Goal: Task Accomplishment & Management: Complete application form

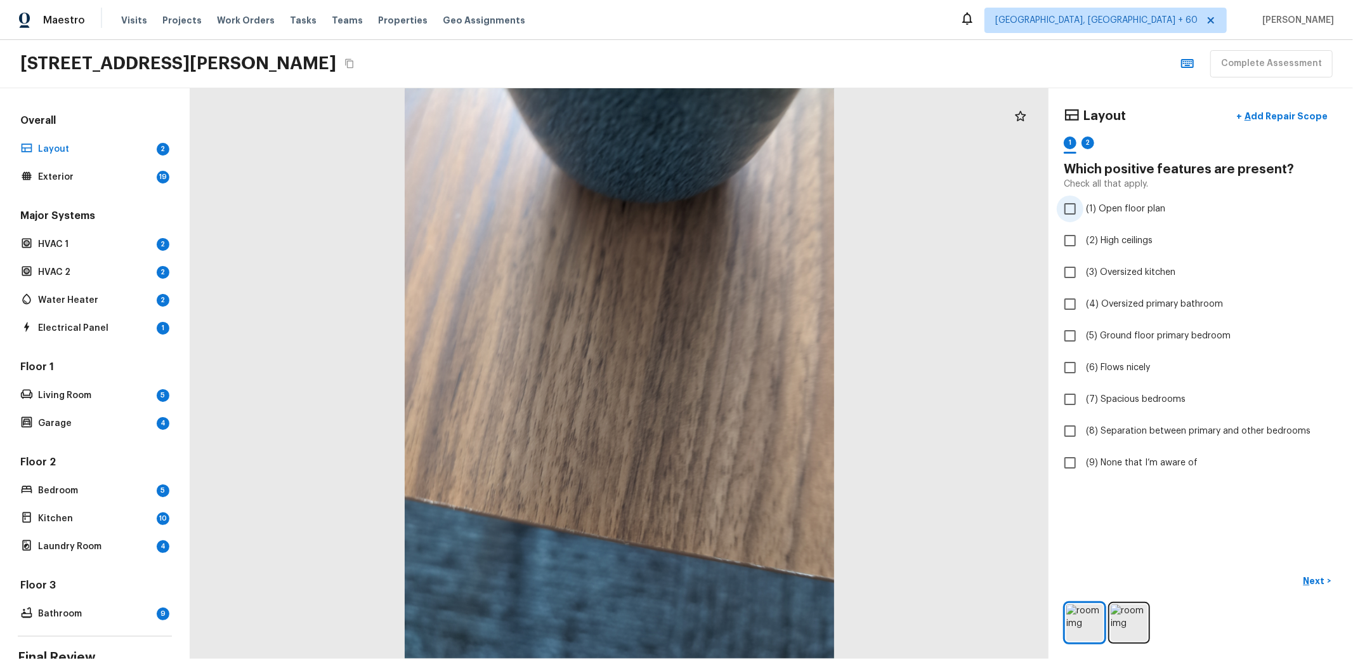
click at [1120, 204] on span "(1) Open floor plan" at bounding box center [1125, 208] width 79 height 13
click at [1084, 204] on input "(1) Open floor plan" at bounding box center [1070, 208] width 27 height 27
checkbox input "true"
click at [1132, 200] on label "(1) Open floor plan" at bounding box center [1192, 208] width 271 height 27
click at [1084, 200] on input "(1) Open floor plan" at bounding box center [1070, 208] width 27 height 27
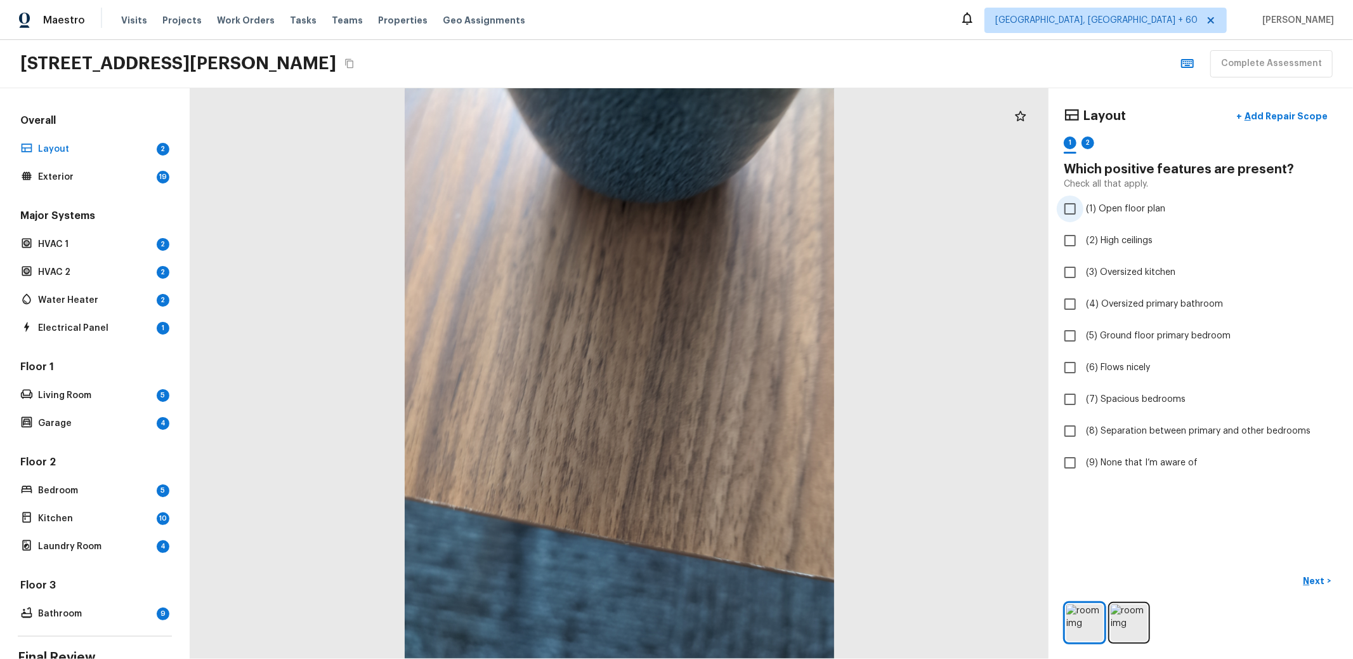
checkbox input "true"
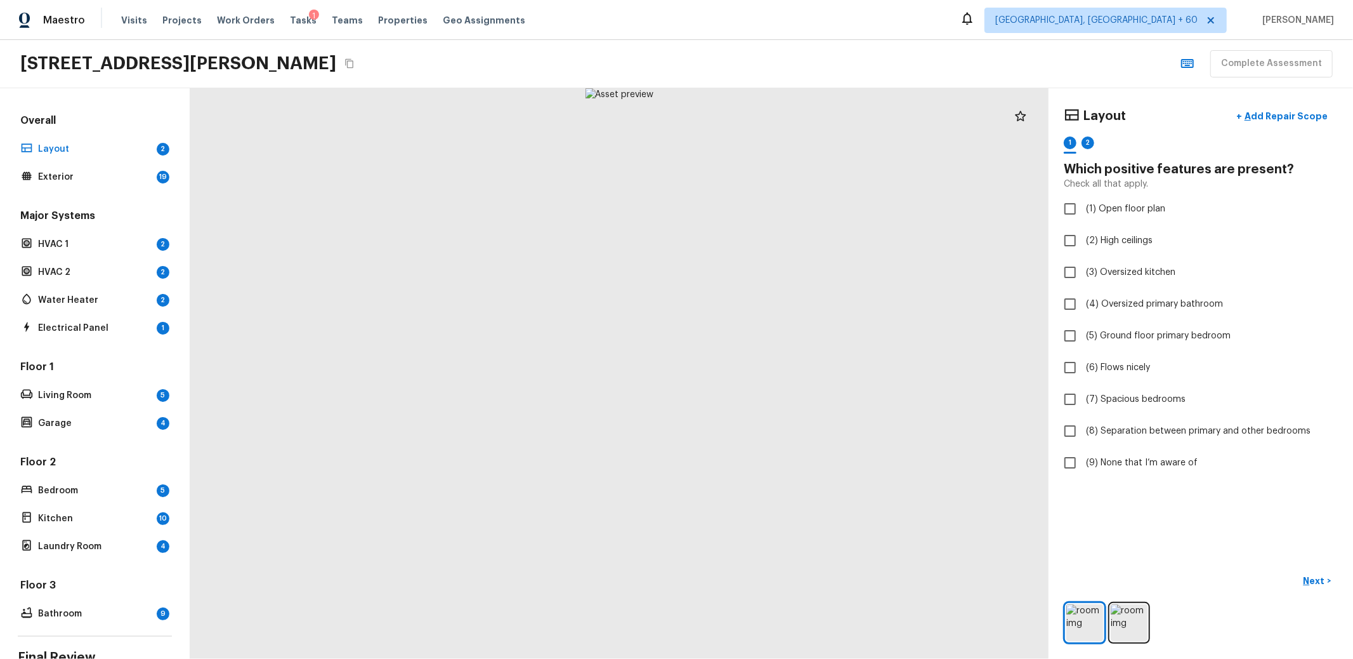
checkbox input "true"
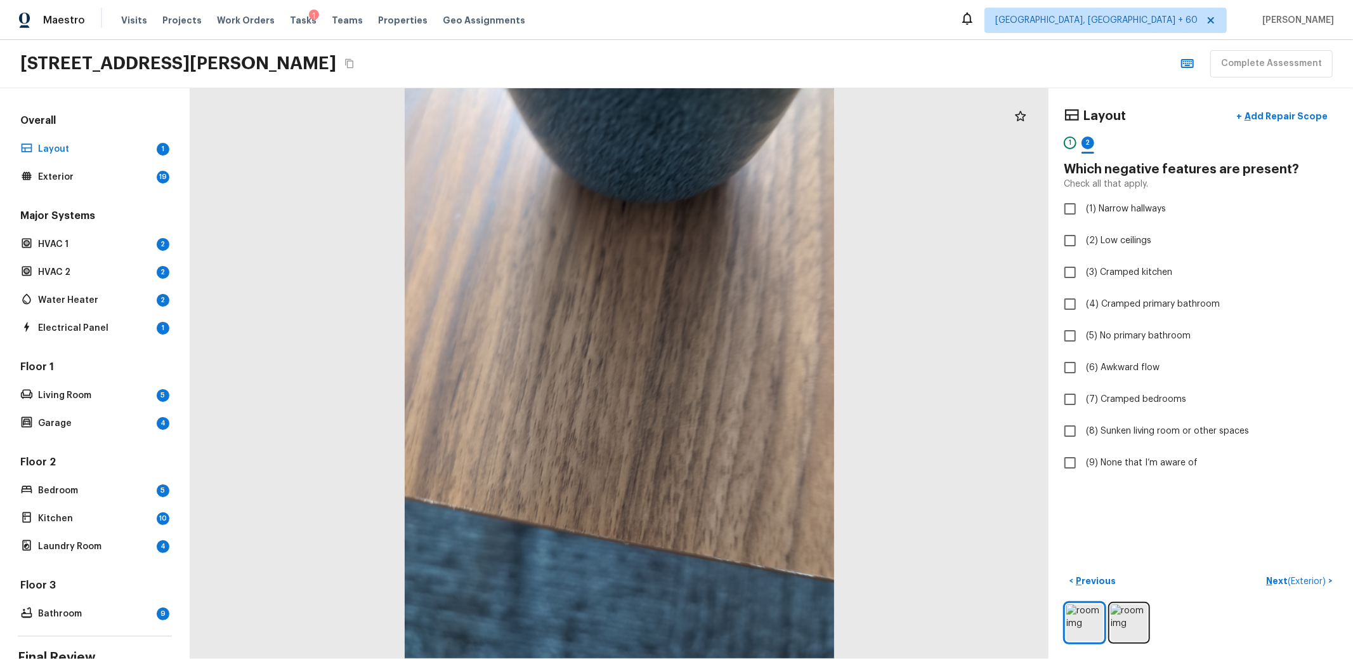
checkbox input "true"
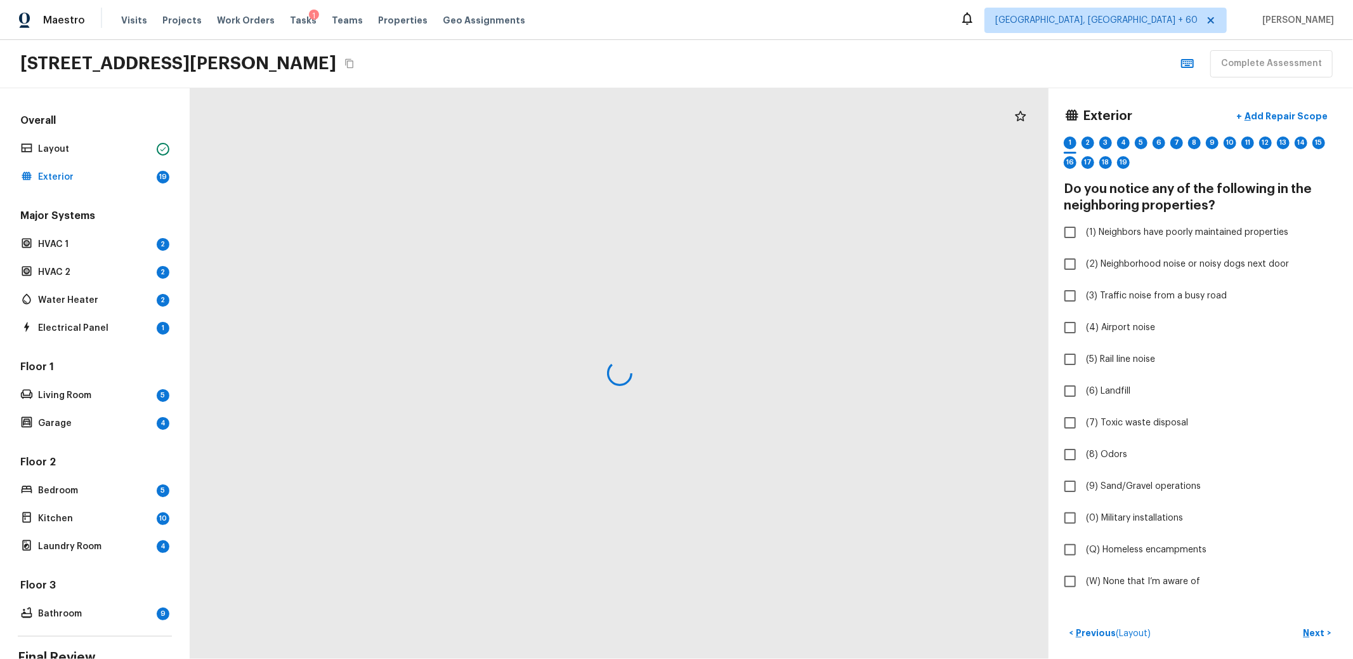
checkbox input "true"
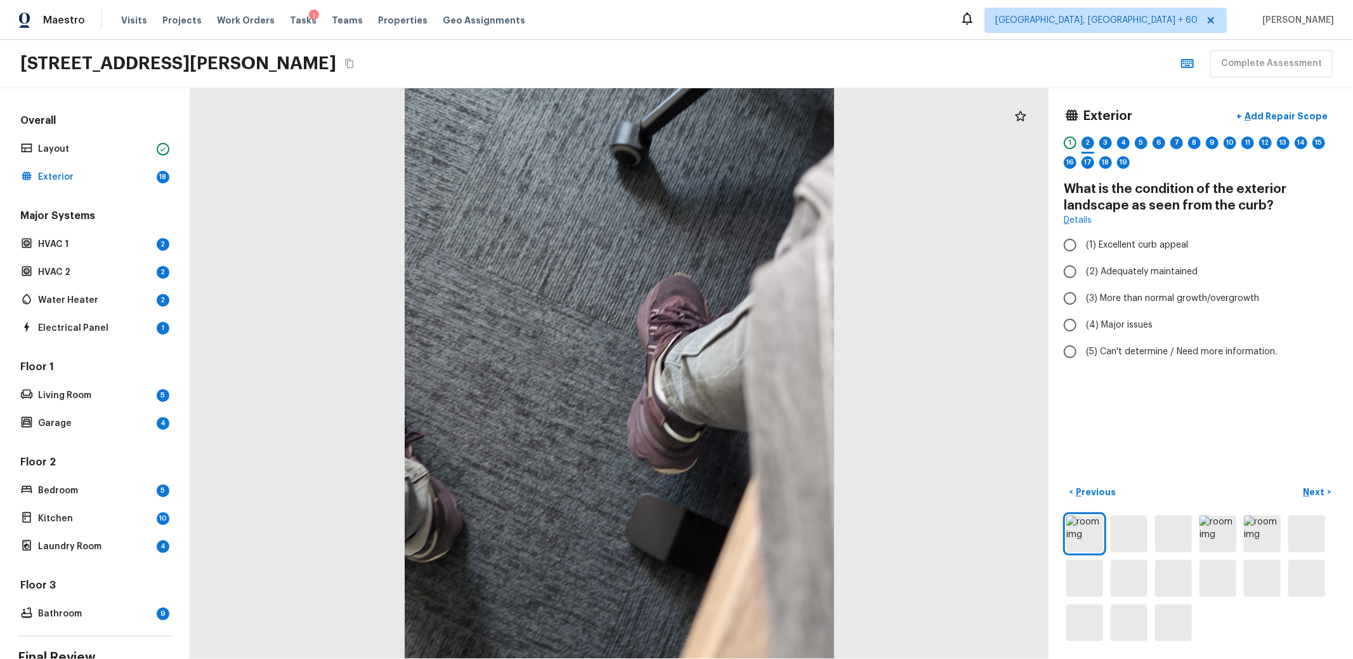
radio input "true"
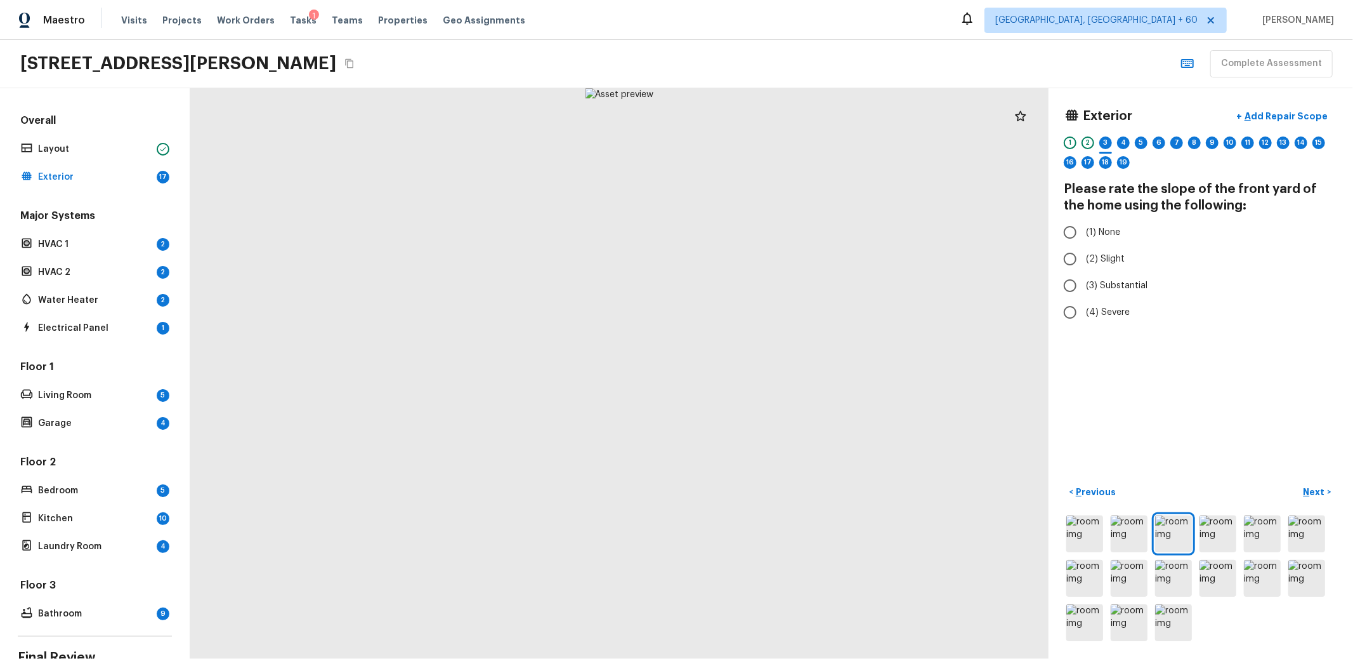
radio input "true"
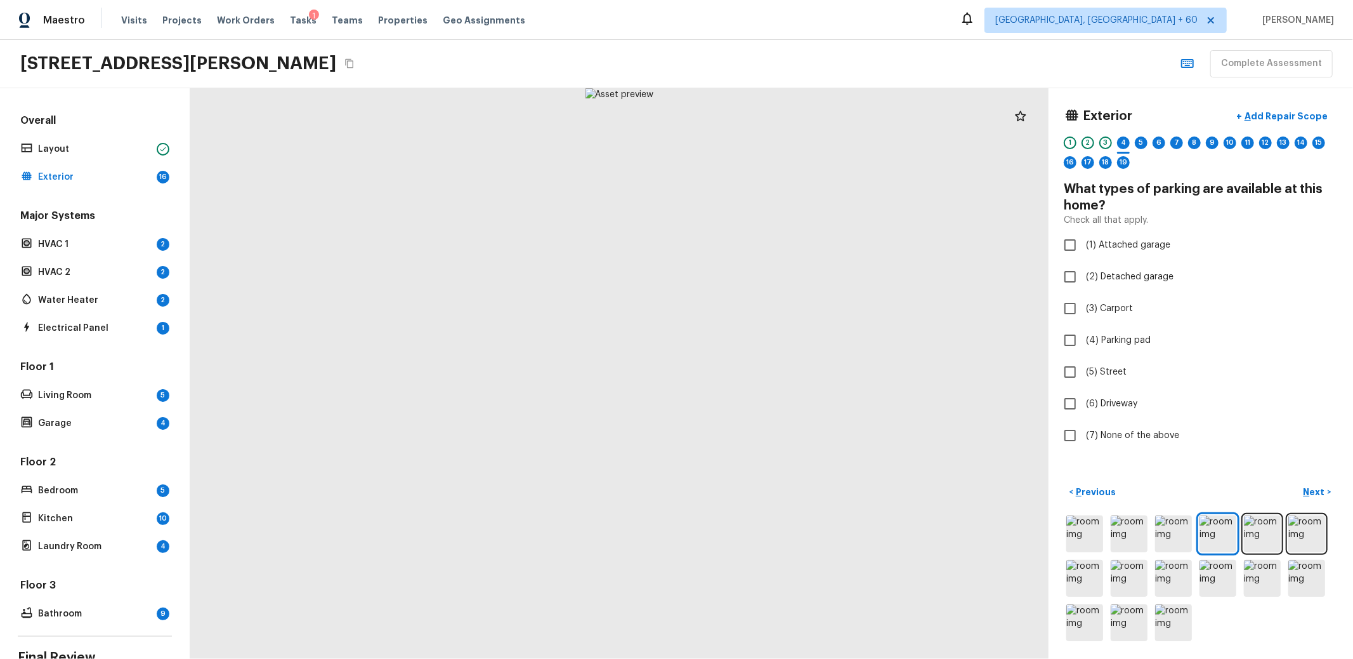
checkbox input "true"
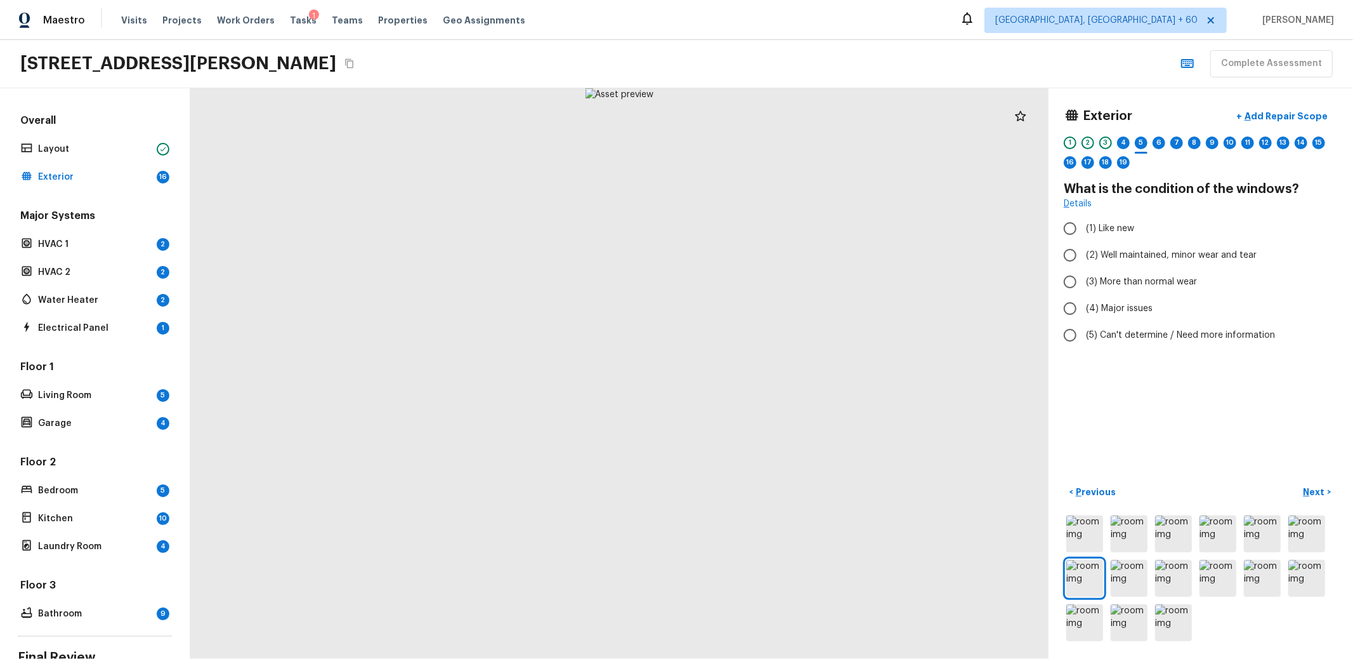
radio input "true"
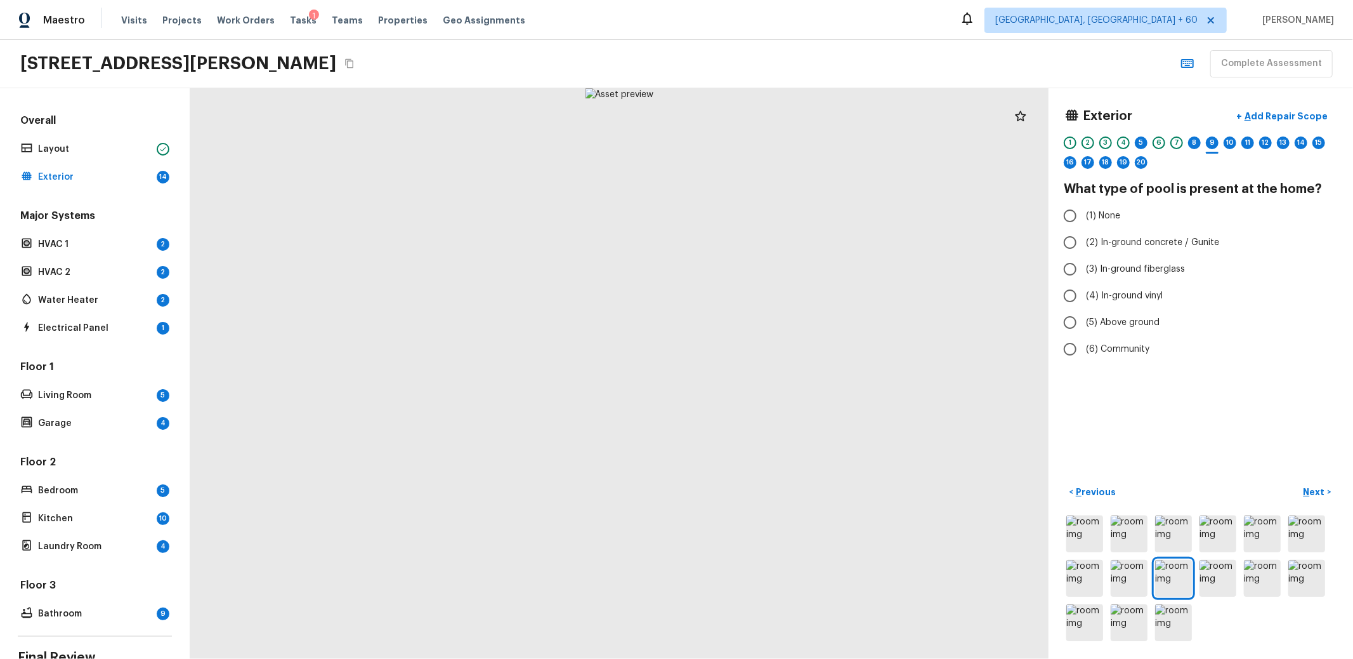
radio input "true"
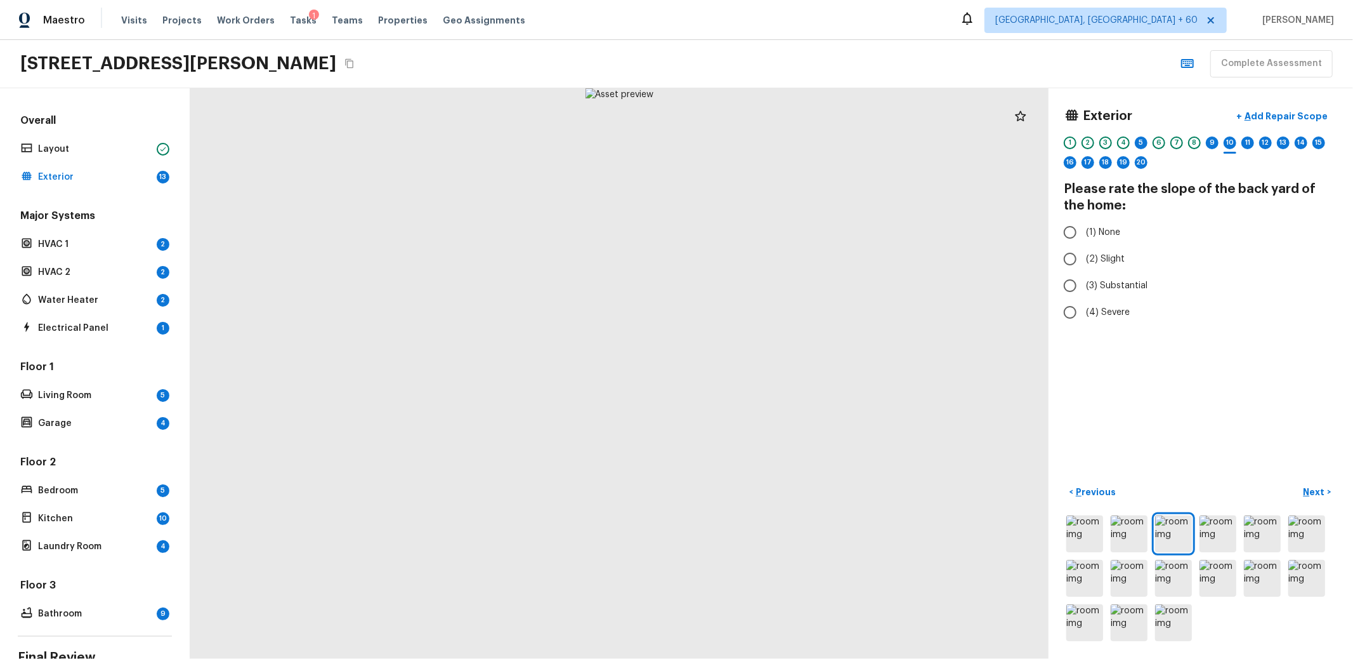
radio input "true"
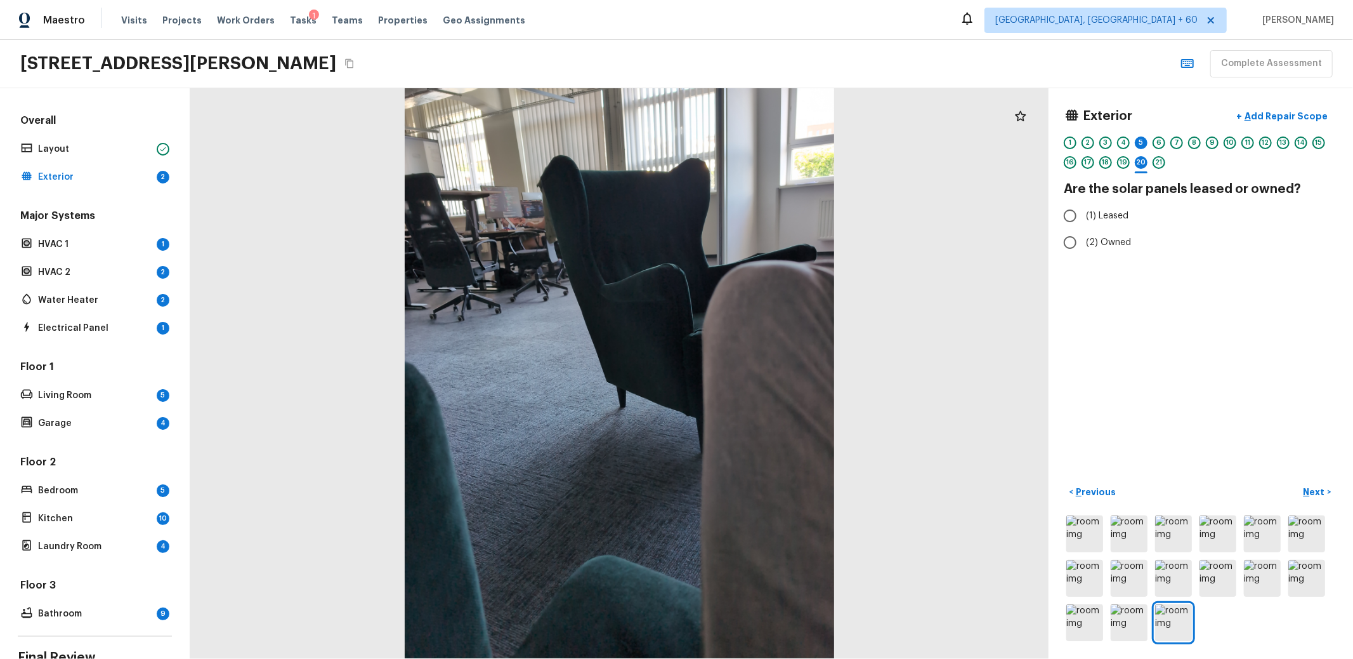
radio input "true"
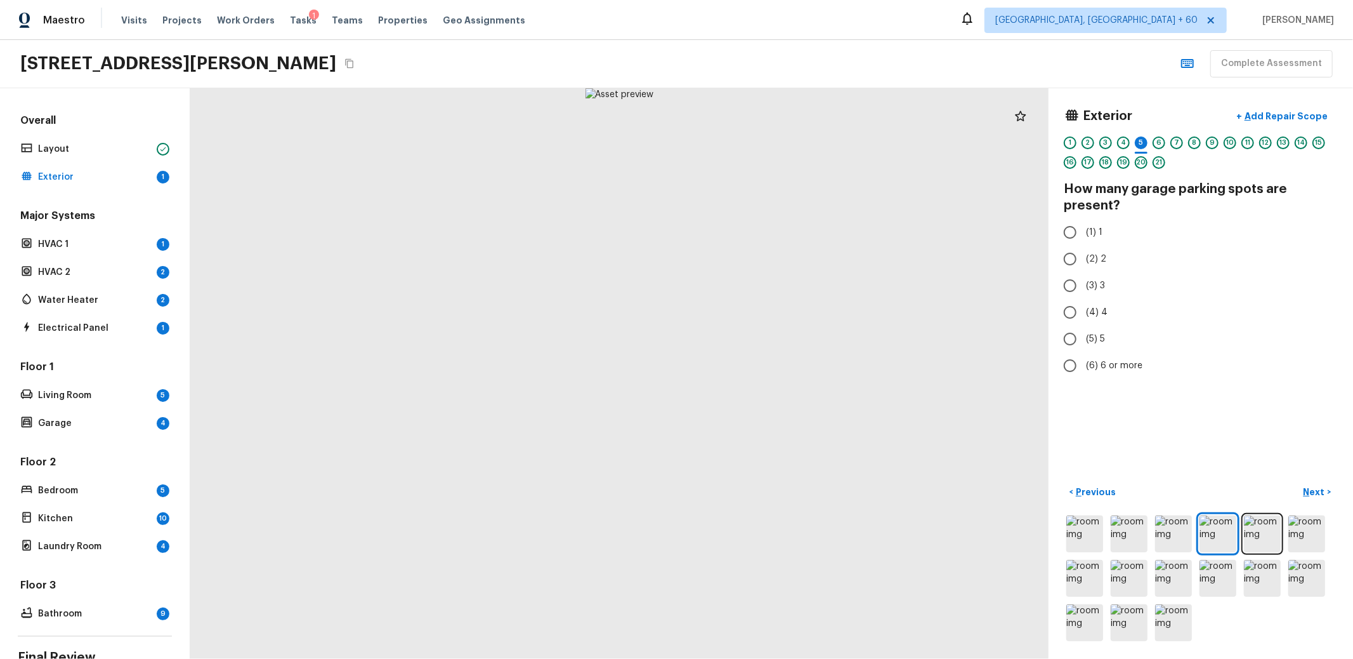
radio input "true"
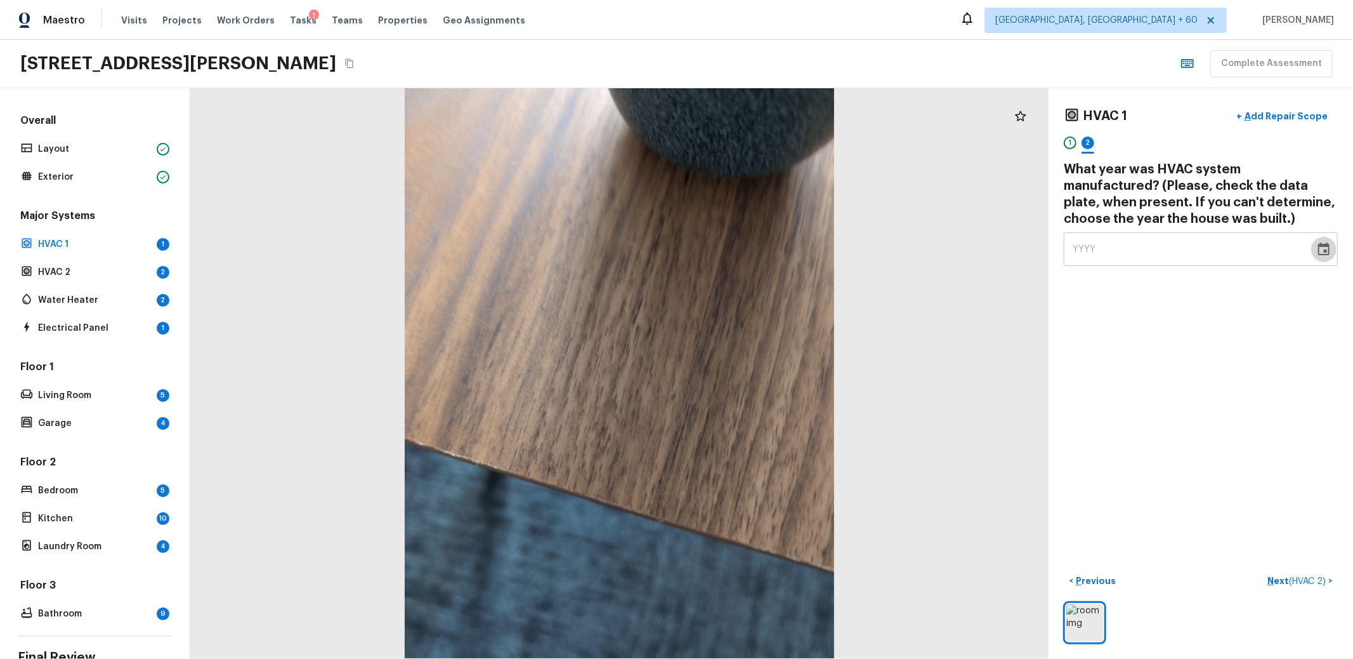
click at [1318, 252] on icon "Choose date" at bounding box center [1323, 248] width 11 height 13
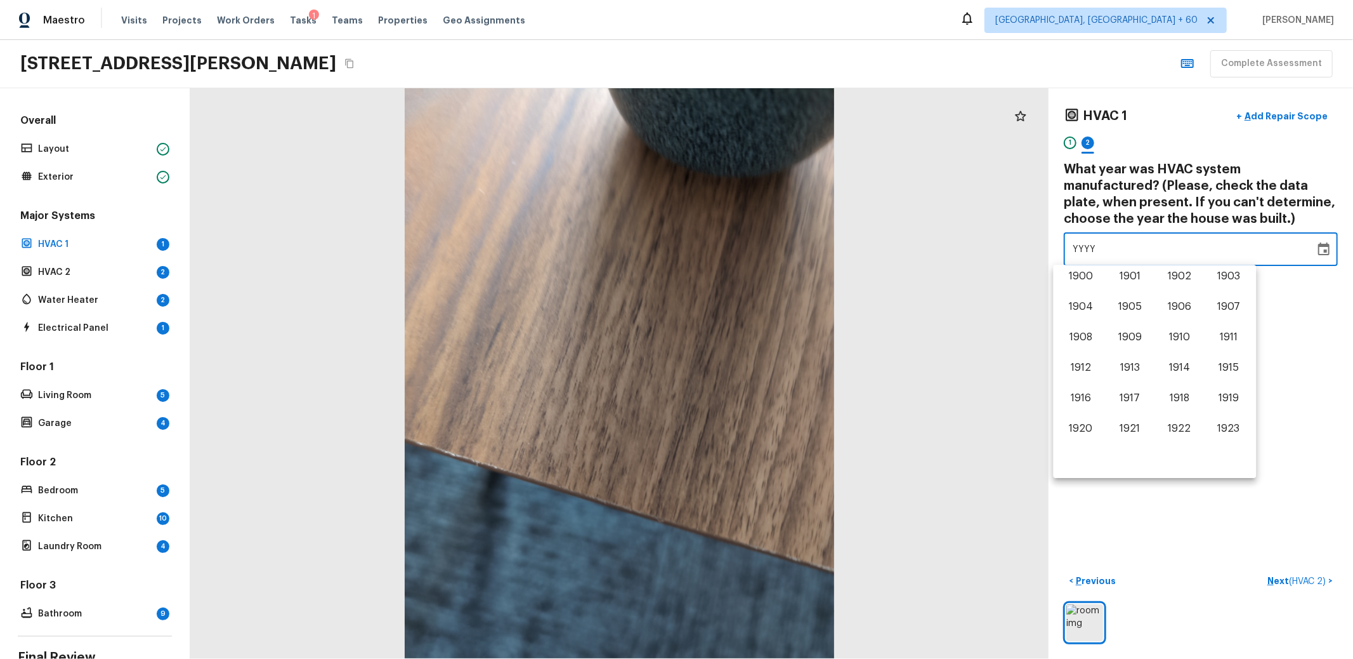
scroll to position [789, 0]
click at [1132, 376] on button "2017" at bounding box center [1131, 370] width 46 height 23
type input "2017"
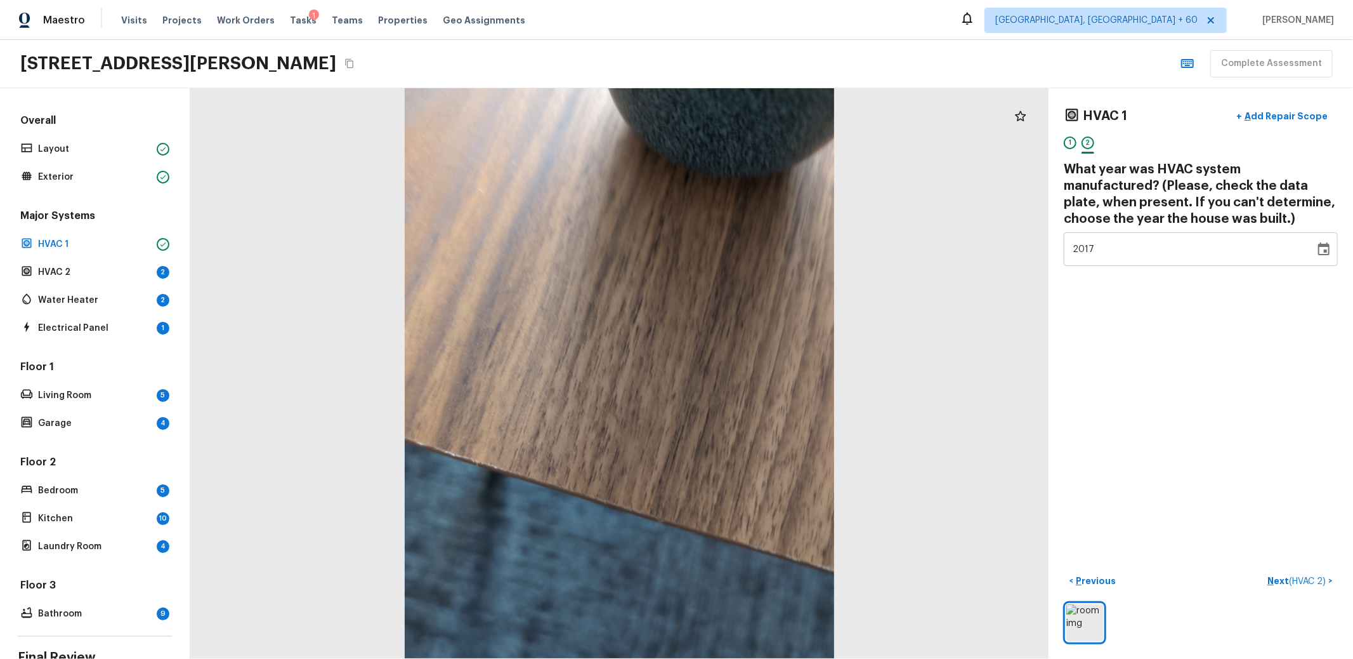
click at [1139, 347] on div "HVAC 1 + Add Repair Scope 1 2 What year was HVAC system manufactured? (Please, …" at bounding box center [1201, 373] width 305 height 570
click at [1292, 577] on span "( HVAC 2 )" at bounding box center [1307, 581] width 37 height 9
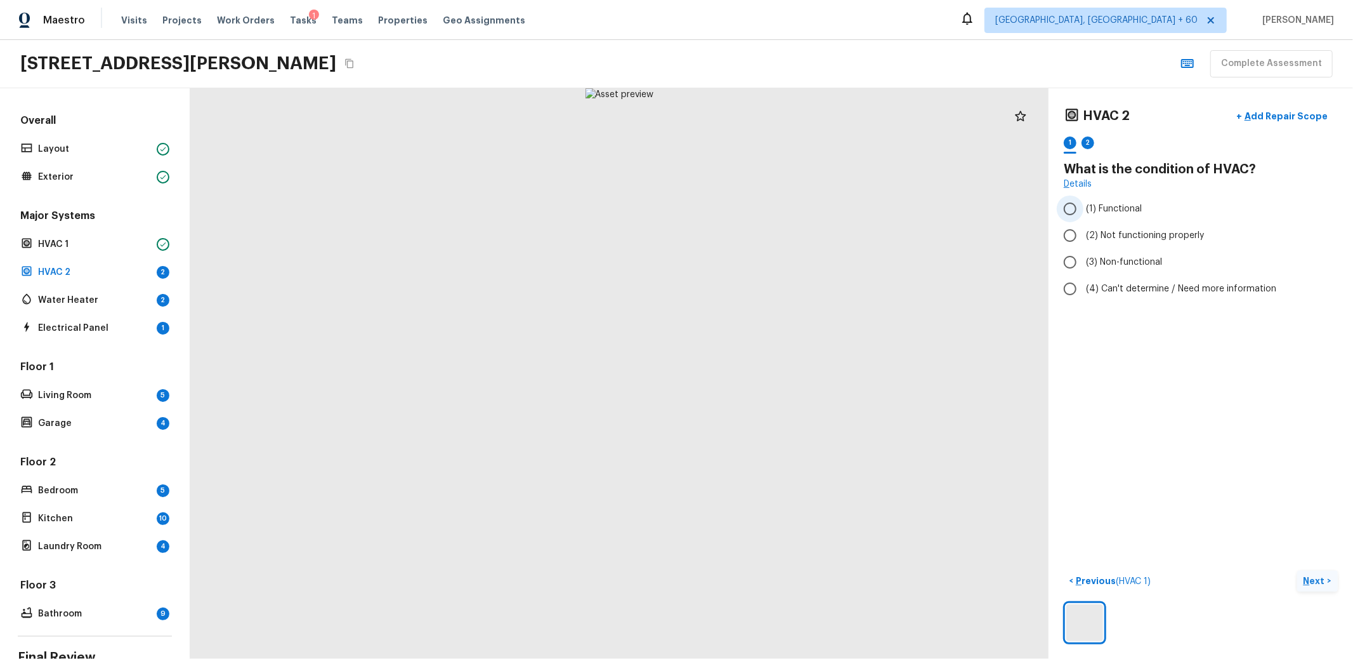
radio input "true"
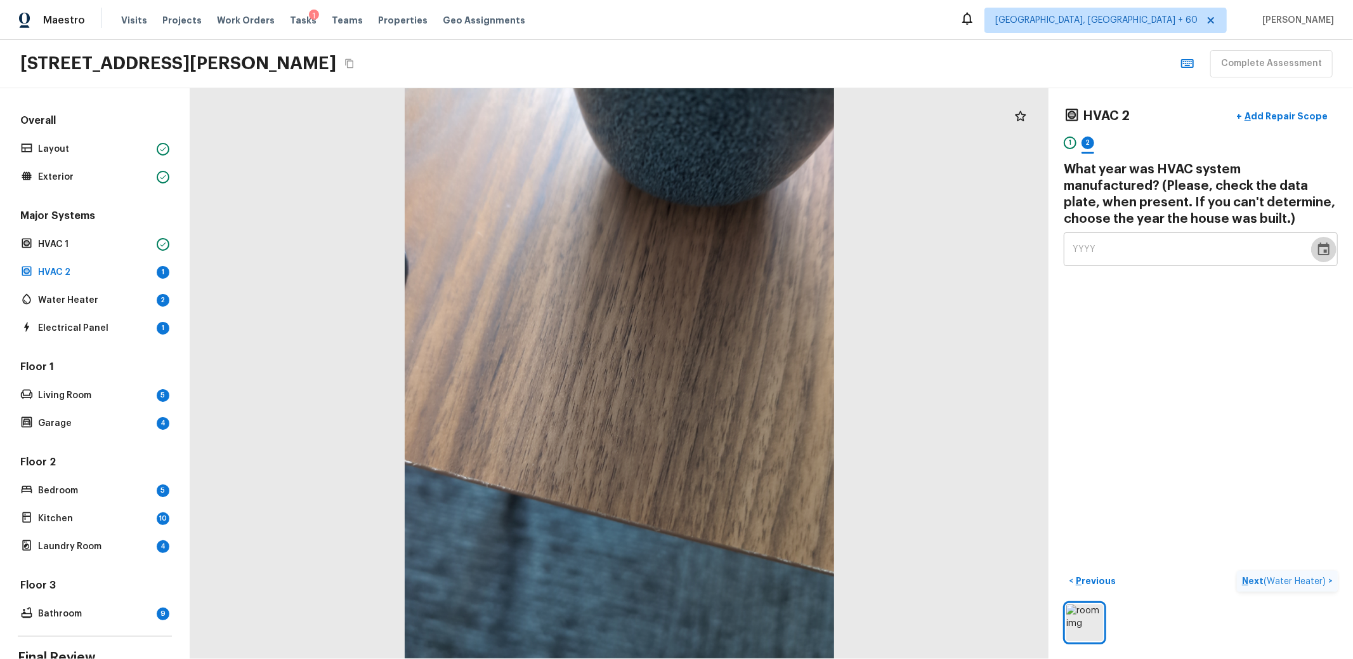
click at [1317, 251] on icon "Choose date" at bounding box center [1323, 249] width 15 height 15
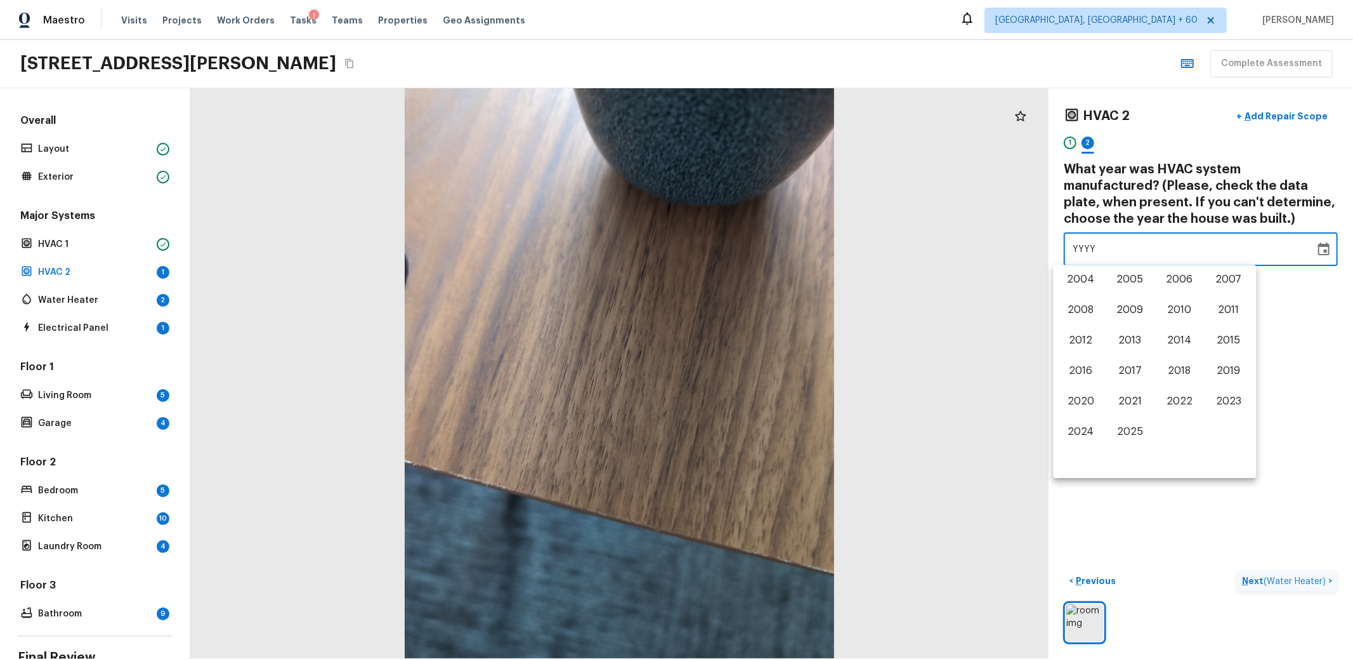
click at [1118, 296] on div "1900 1901 1902 1903 1904 1905 1906 1907 1908 1909 1910 1911 1912 1913 1914 1915…" at bounding box center [1155, 354] width 203 height 178
click at [1120, 303] on button "2009" at bounding box center [1131, 309] width 46 height 23
type input "2009"
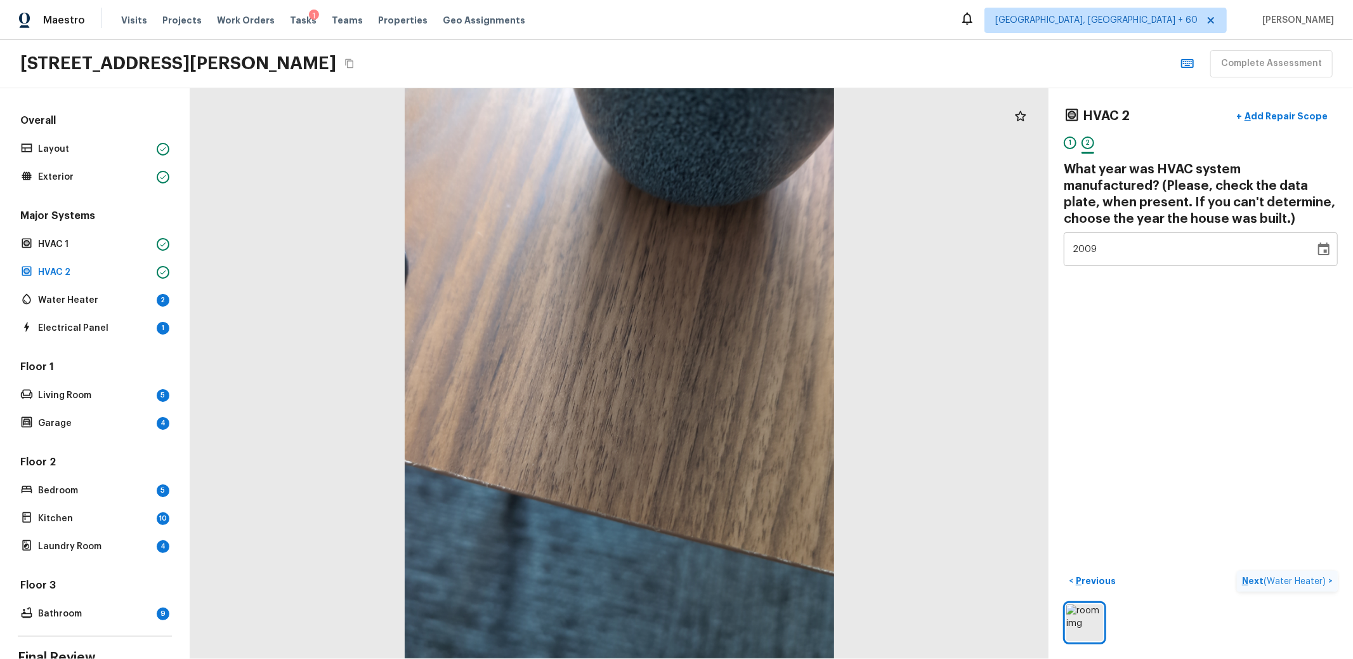
click at [1301, 418] on div "HVAC 2 + Add Repair Scope 1 2 What year was HVAC system manufactured? (Please, …" at bounding box center [1201, 373] width 305 height 570
click at [1264, 577] on span "( Water Heater )" at bounding box center [1295, 581] width 62 height 9
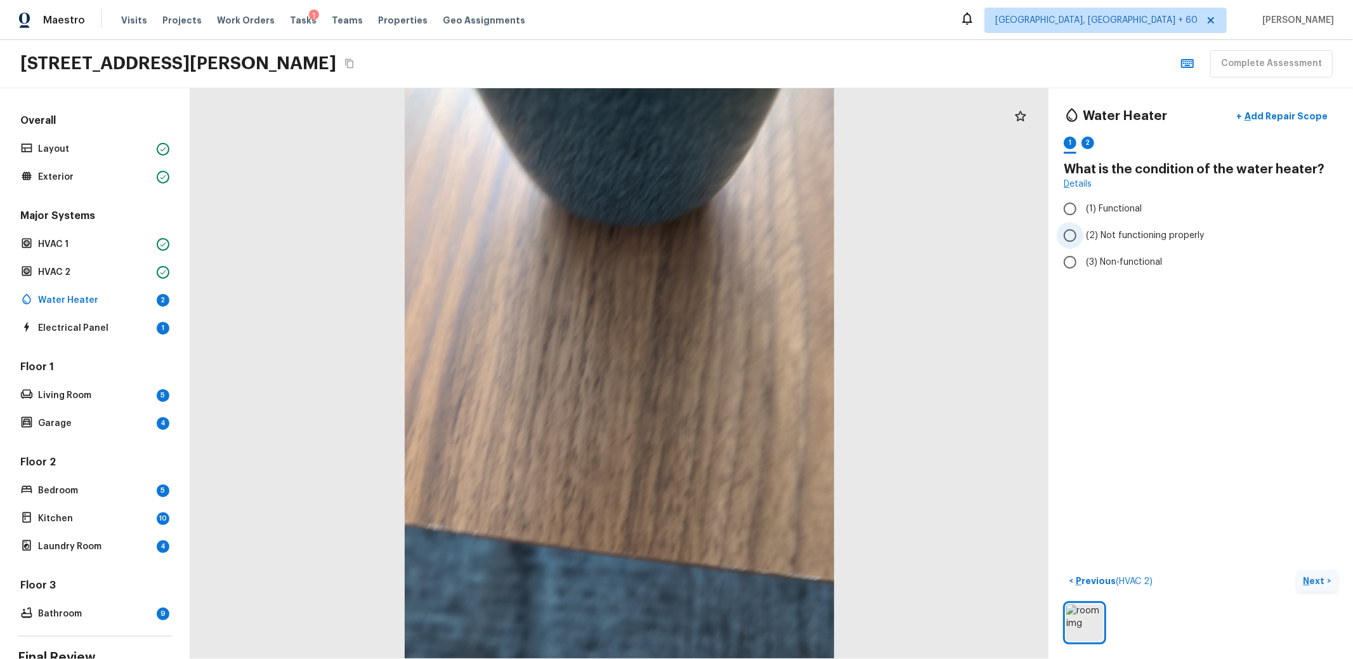
radio input "true"
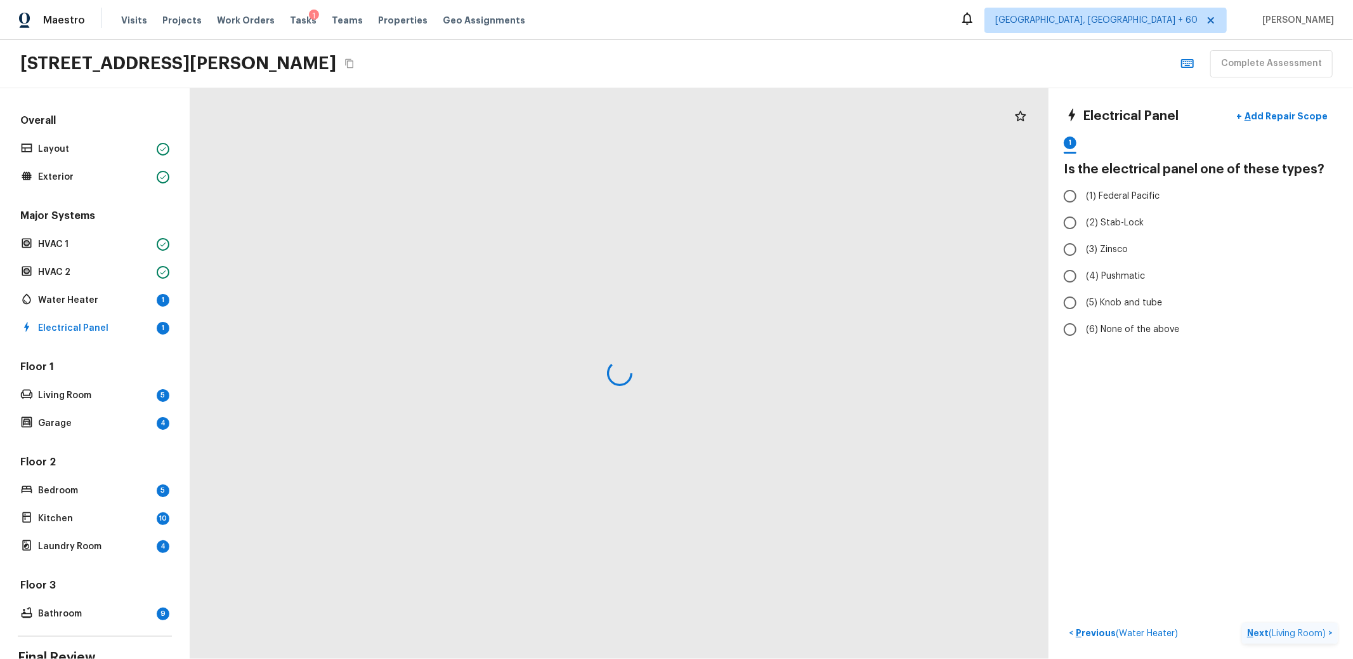
radio input "true"
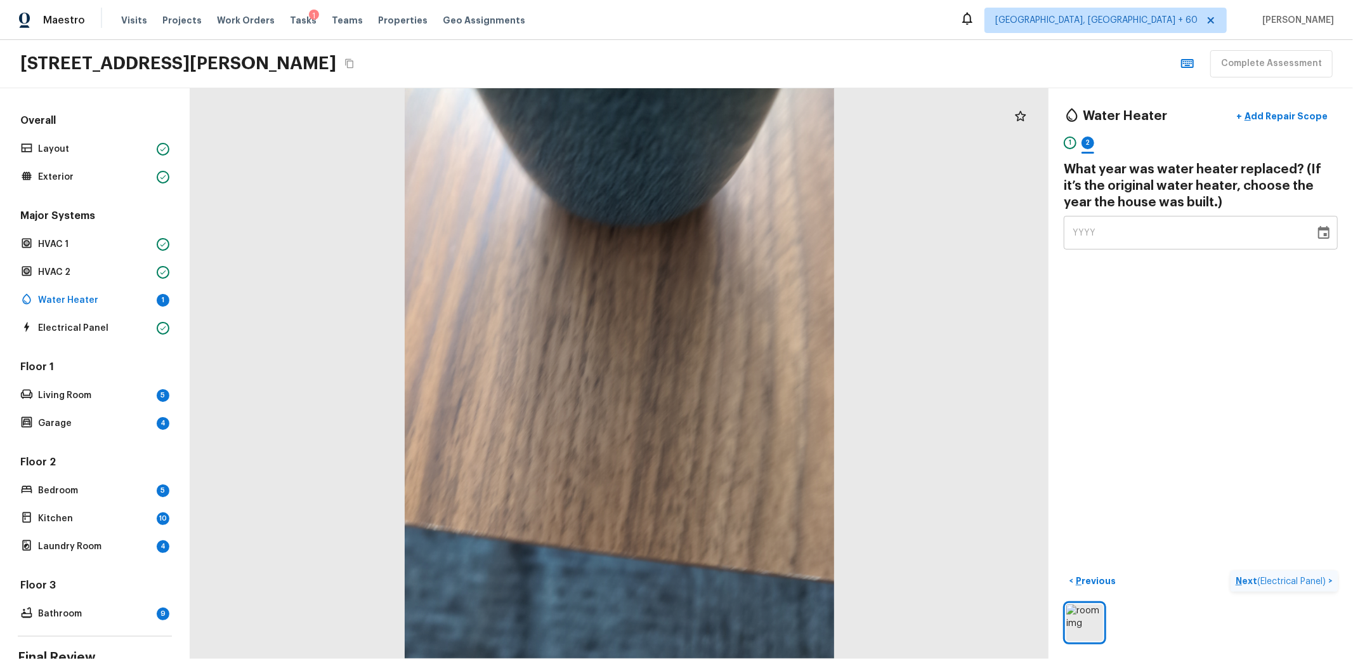
click at [1327, 233] on div "YYYY ​" at bounding box center [1201, 233] width 274 height 34
click at [1318, 236] on icon "Choose date" at bounding box center [1323, 232] width 11 height 13
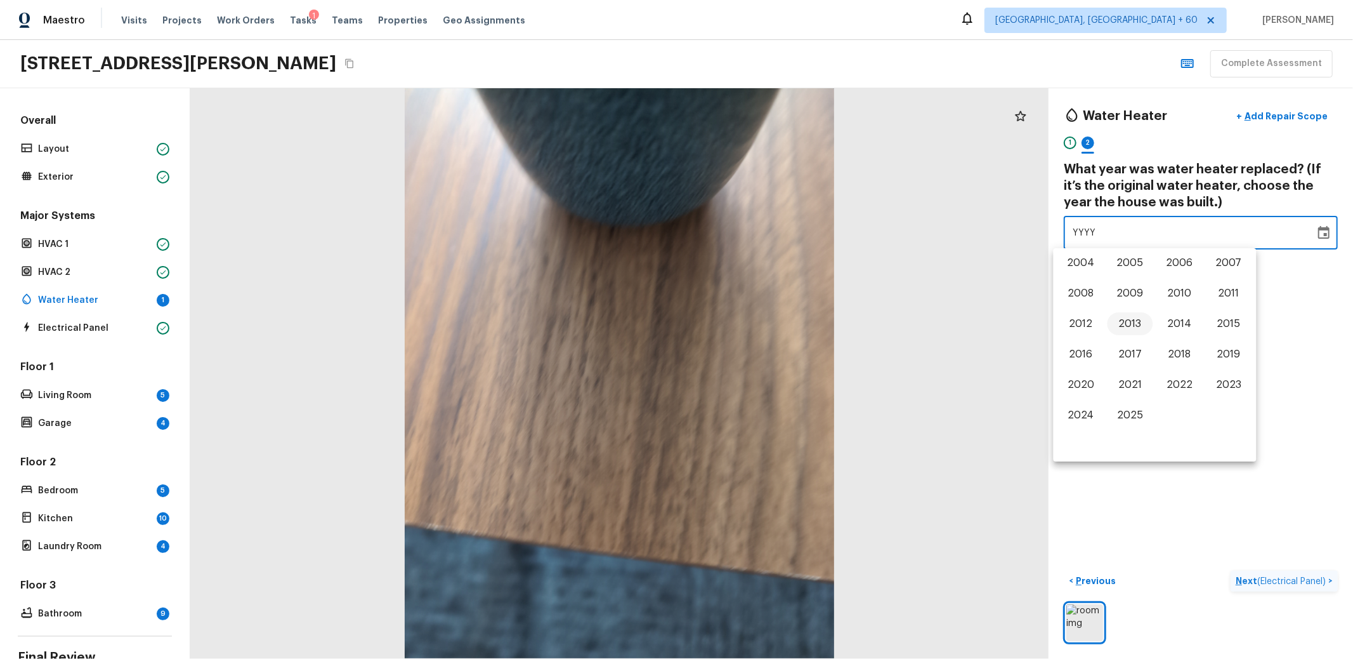
click at [1132, 320] on button "2013" at bounding box center [1131, 323] width 46 height 23
type input "2013"
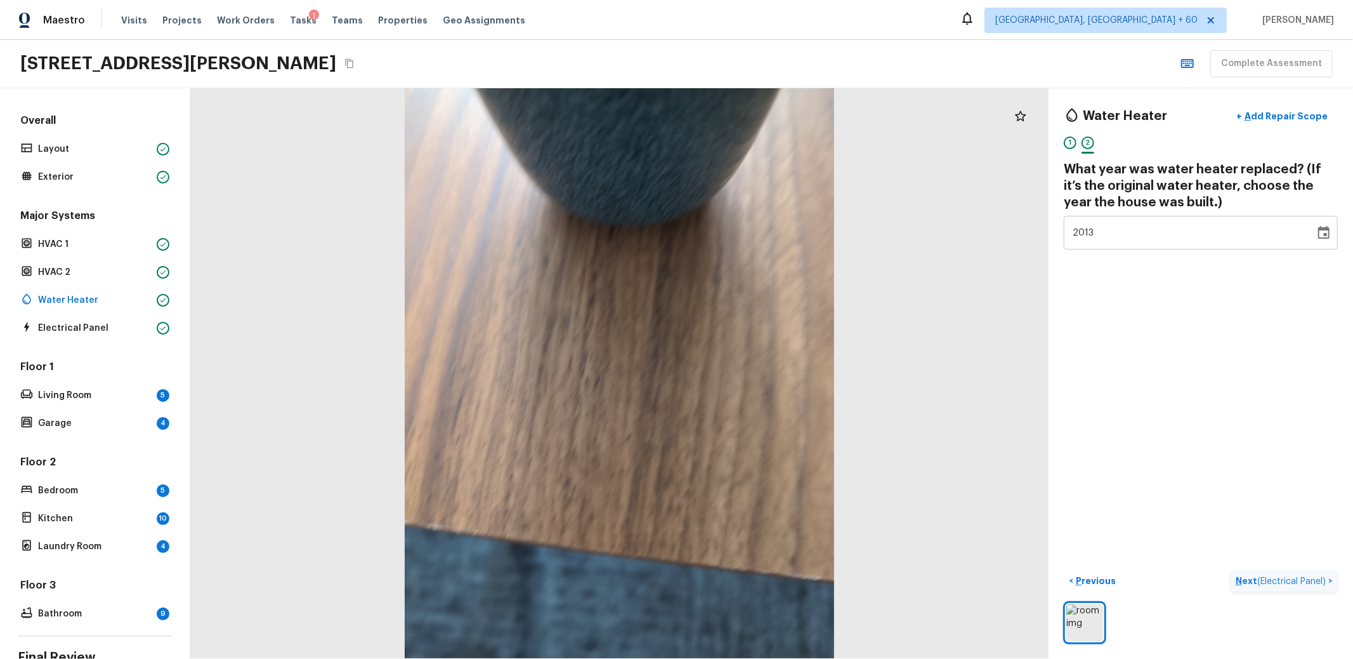
click at [1207, 349] on div "Water Heater + Add Repair Scope 1 2 What year was water heater replaced? (If it…" at bounding box center [1201, 373] width 305 height 570
click at [1236, 574] on p "Next ( Electrical Panel )" at bounding box center [1282, 580] width 93 height 13
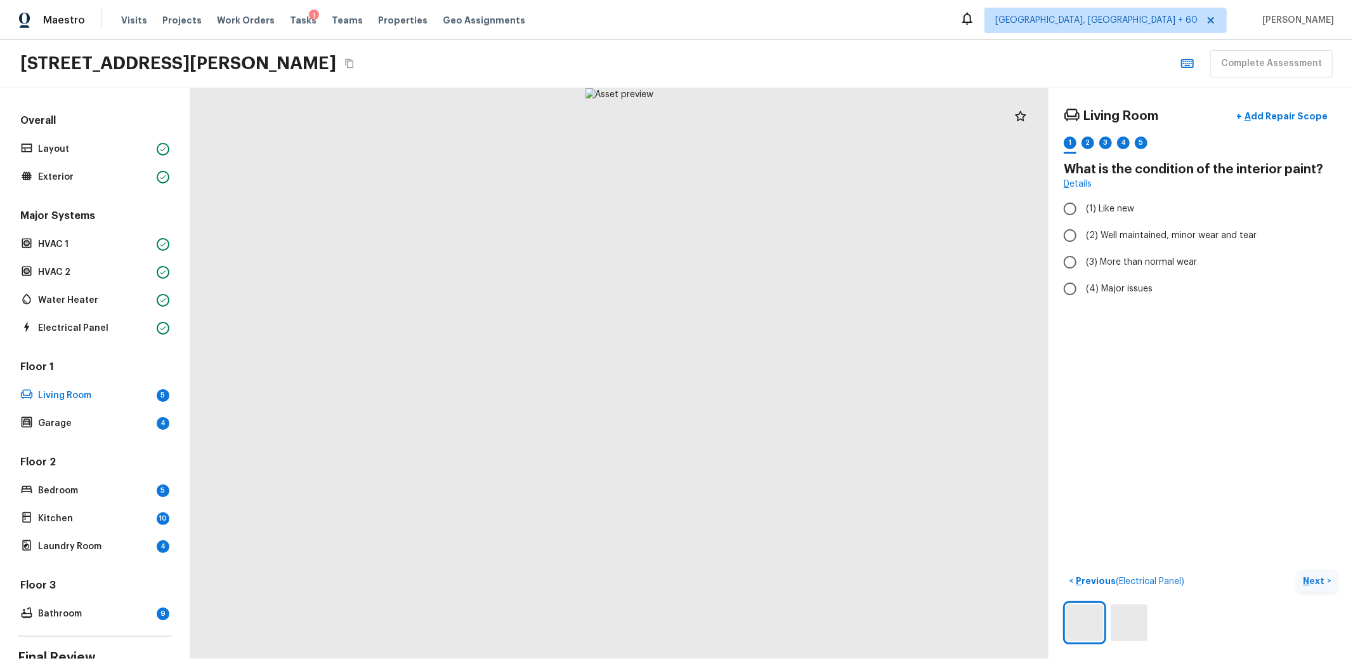
radio input "true"
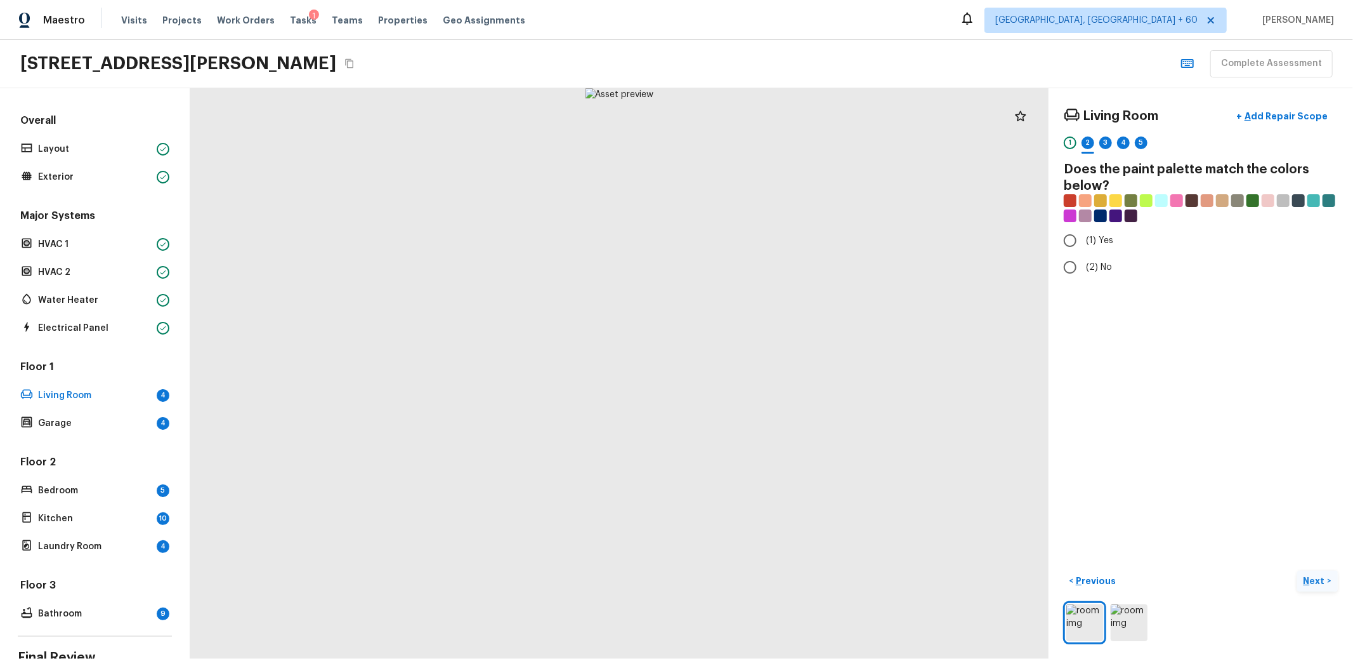
radio input "true"
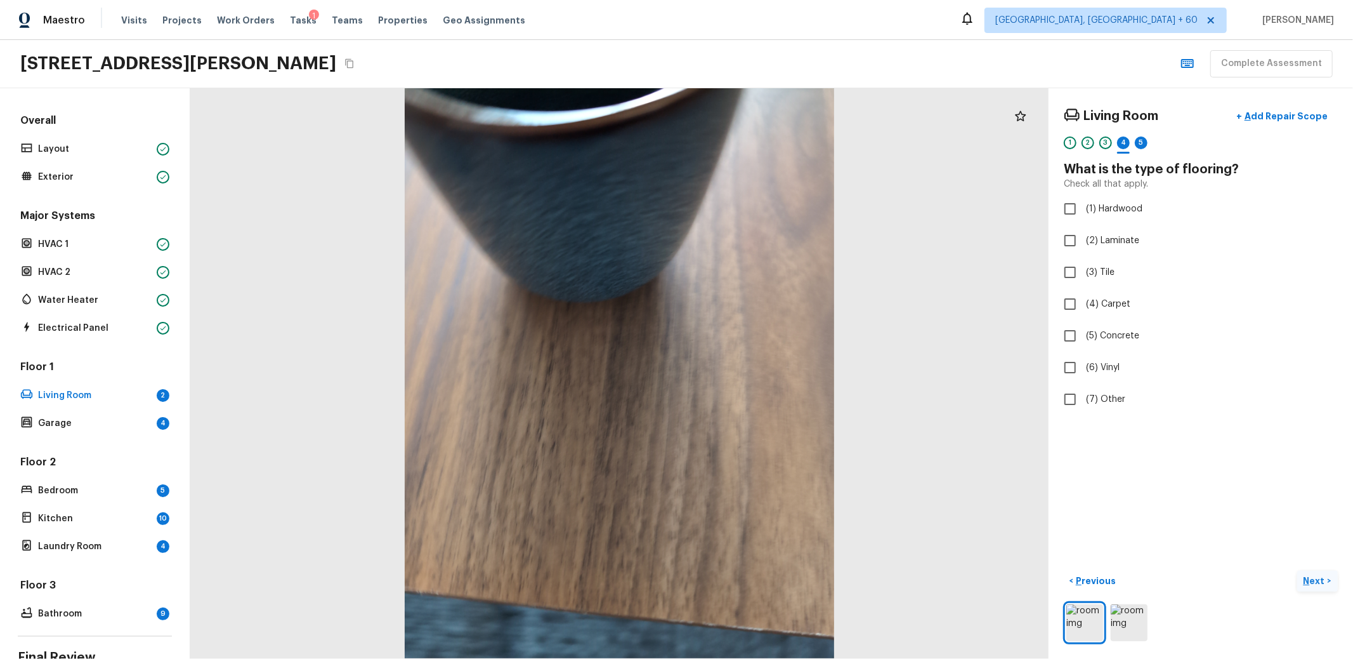
checkbox input "true"
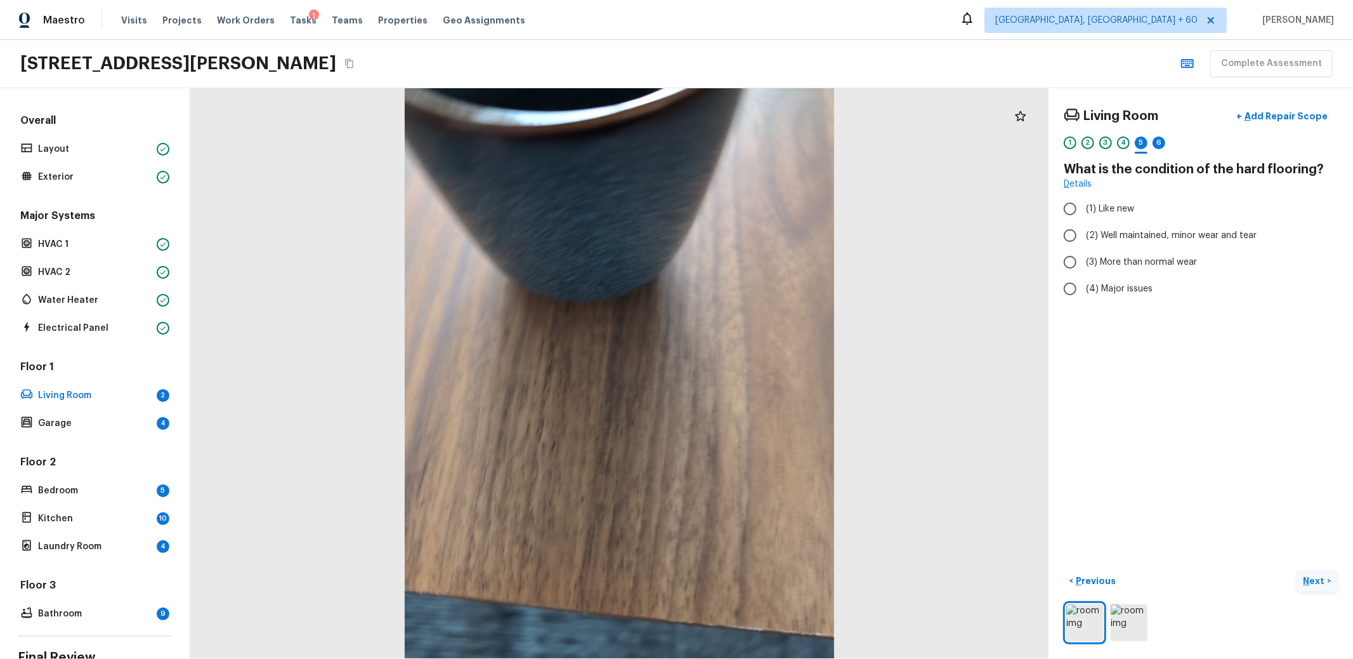
radio input "true"
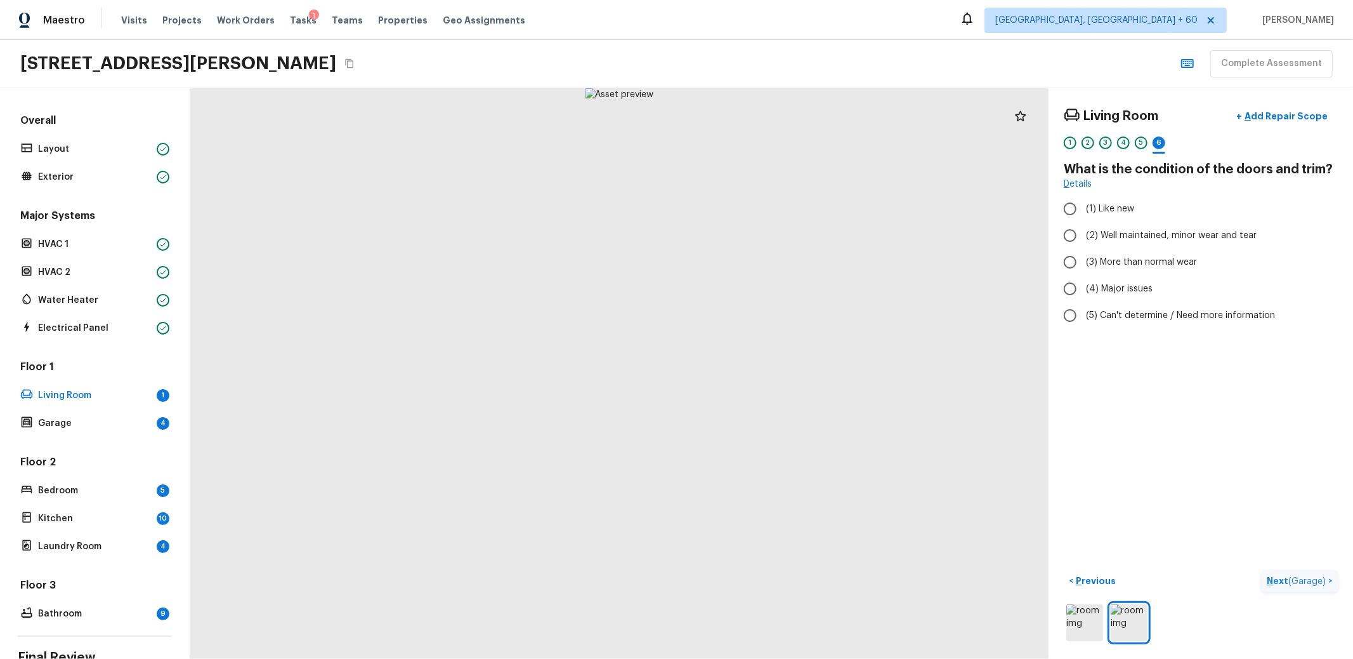
radio input "true"
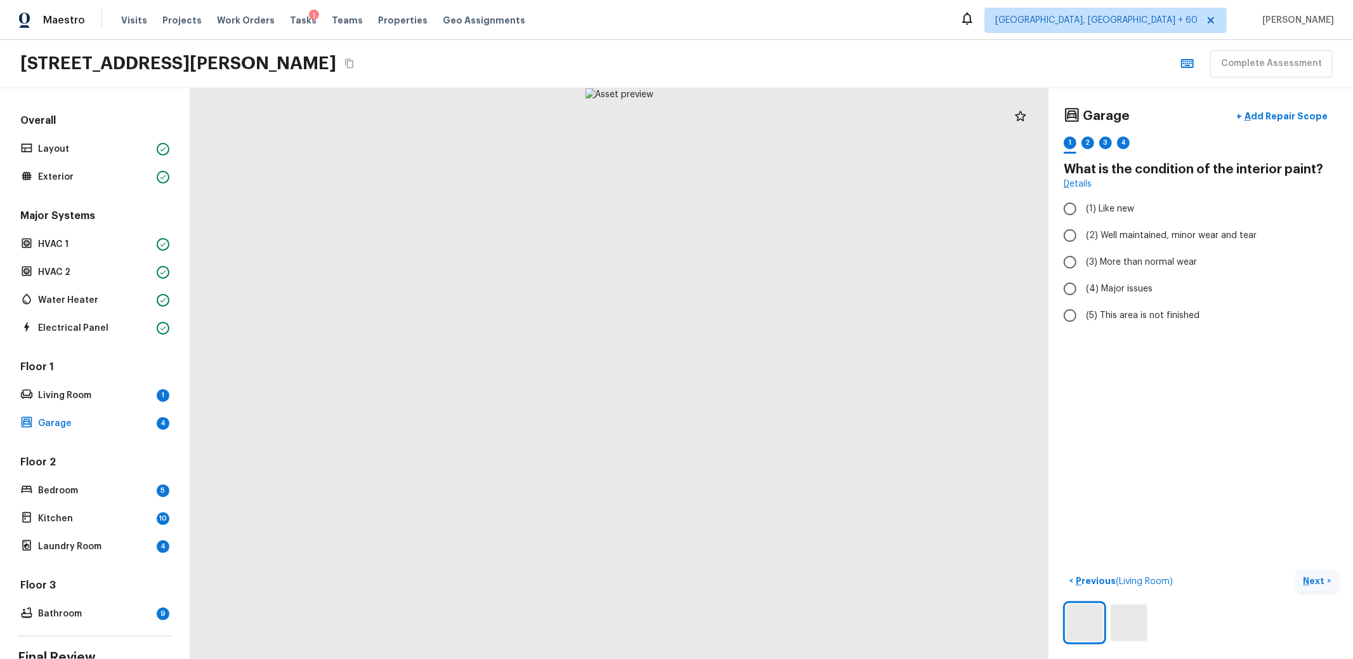
radio input "true"
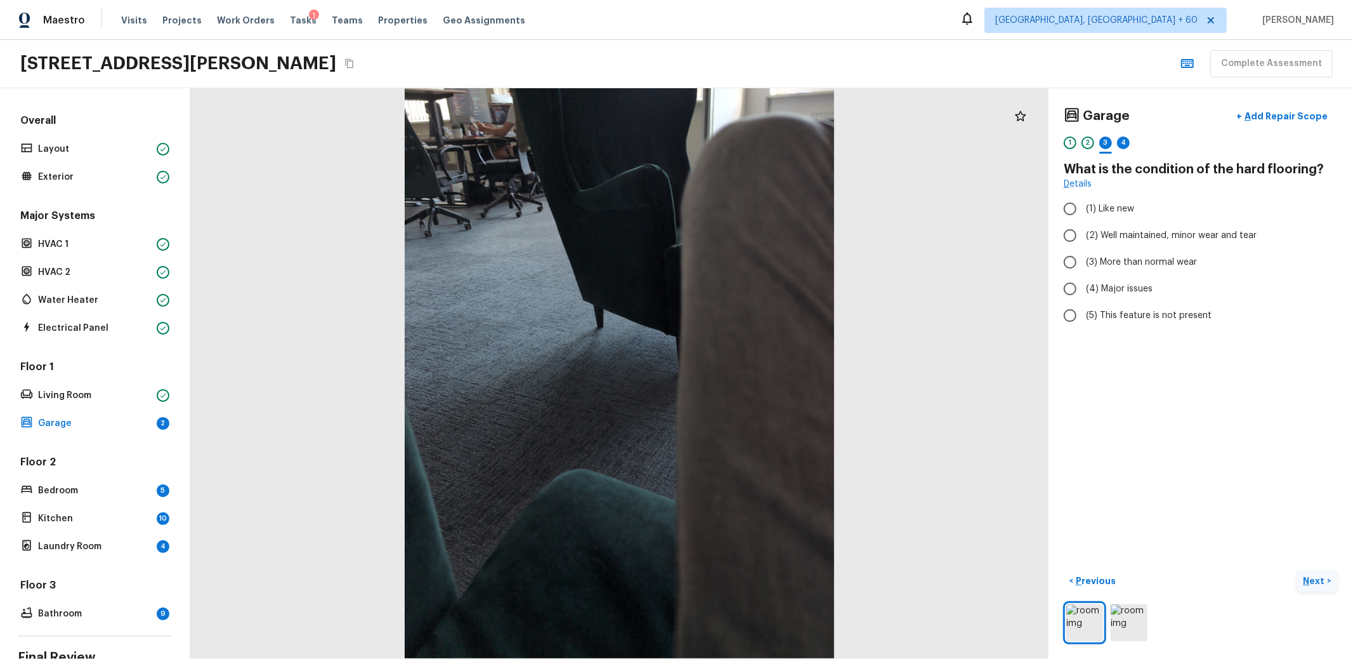
radio input "true"
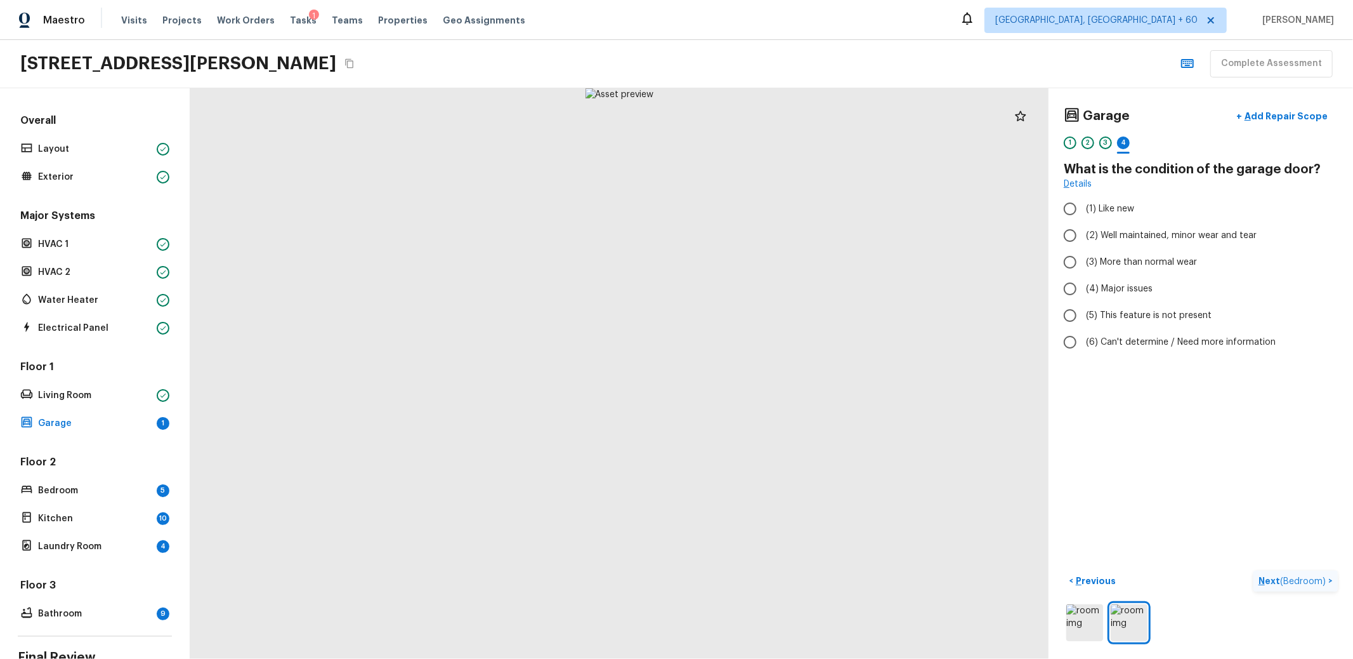
radio input "true"
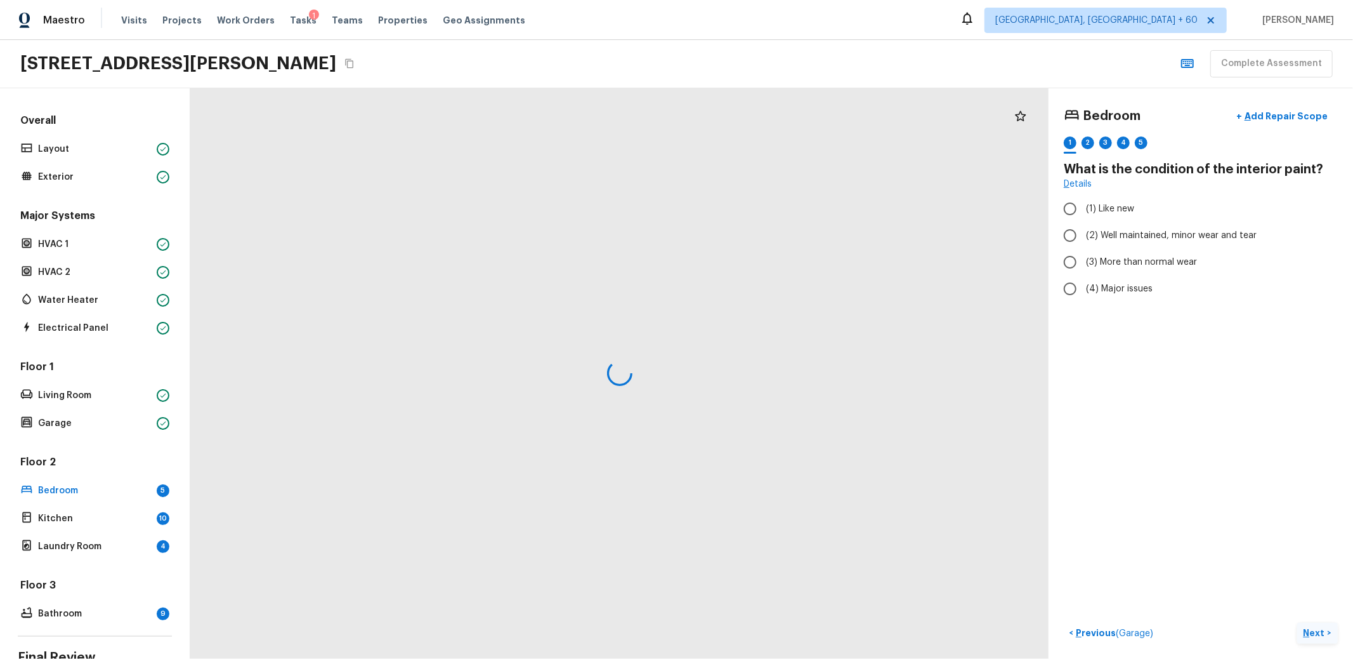
radio input "true"
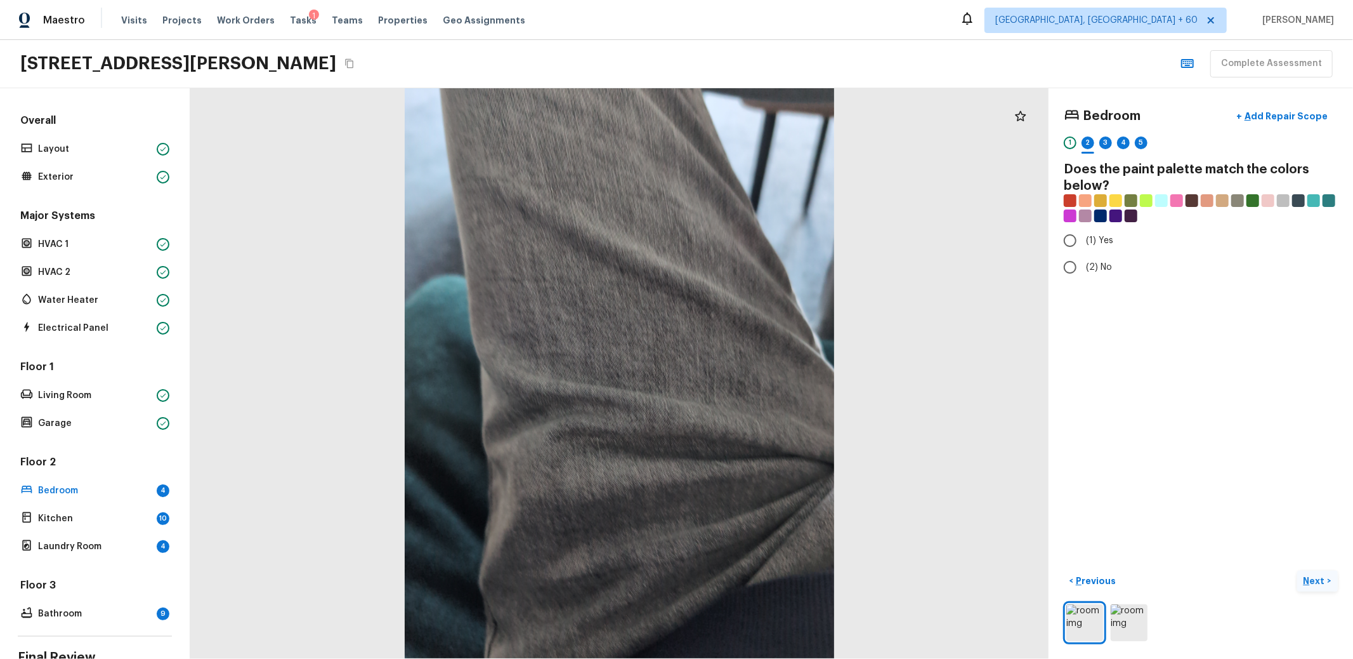
radio input "true"
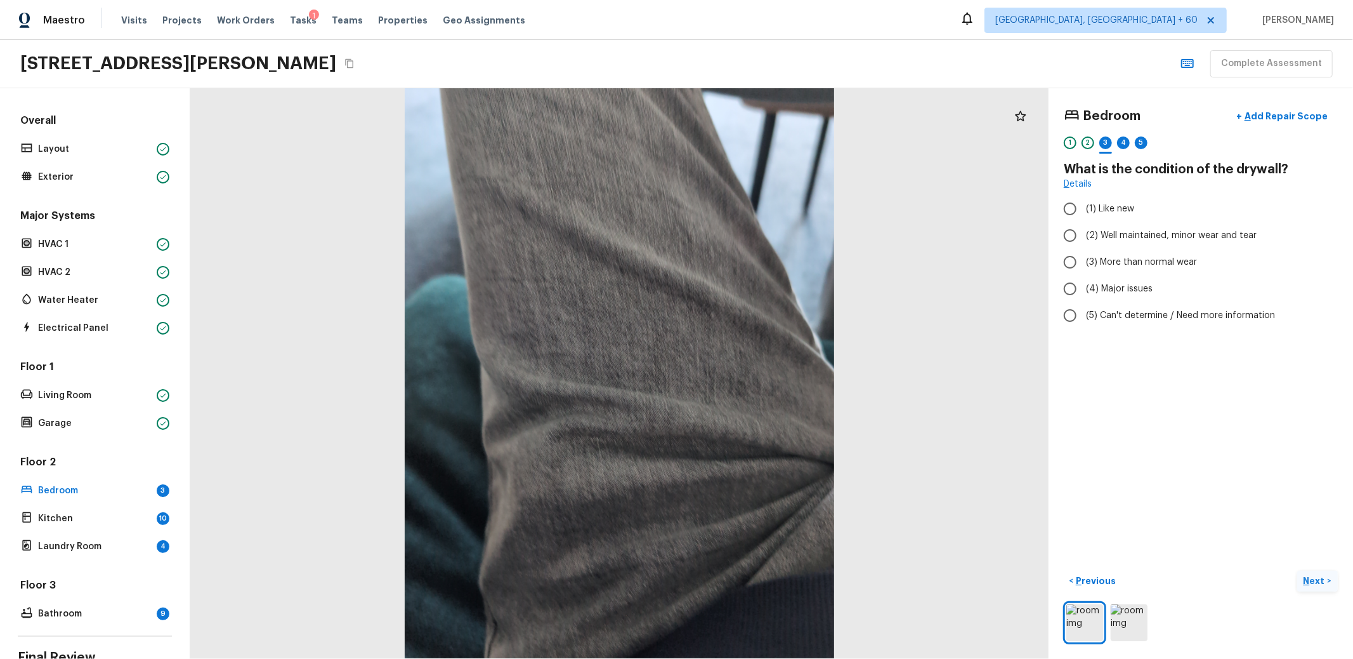
radio input "true"
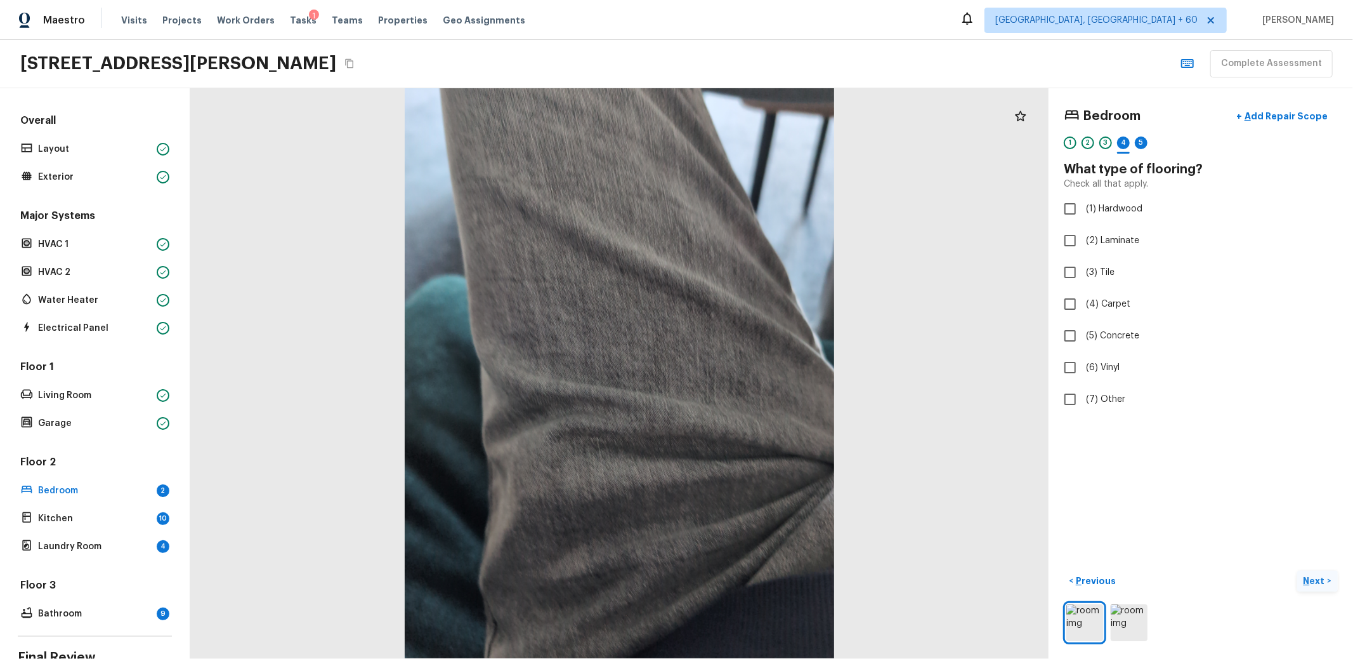
checkbox input "true"
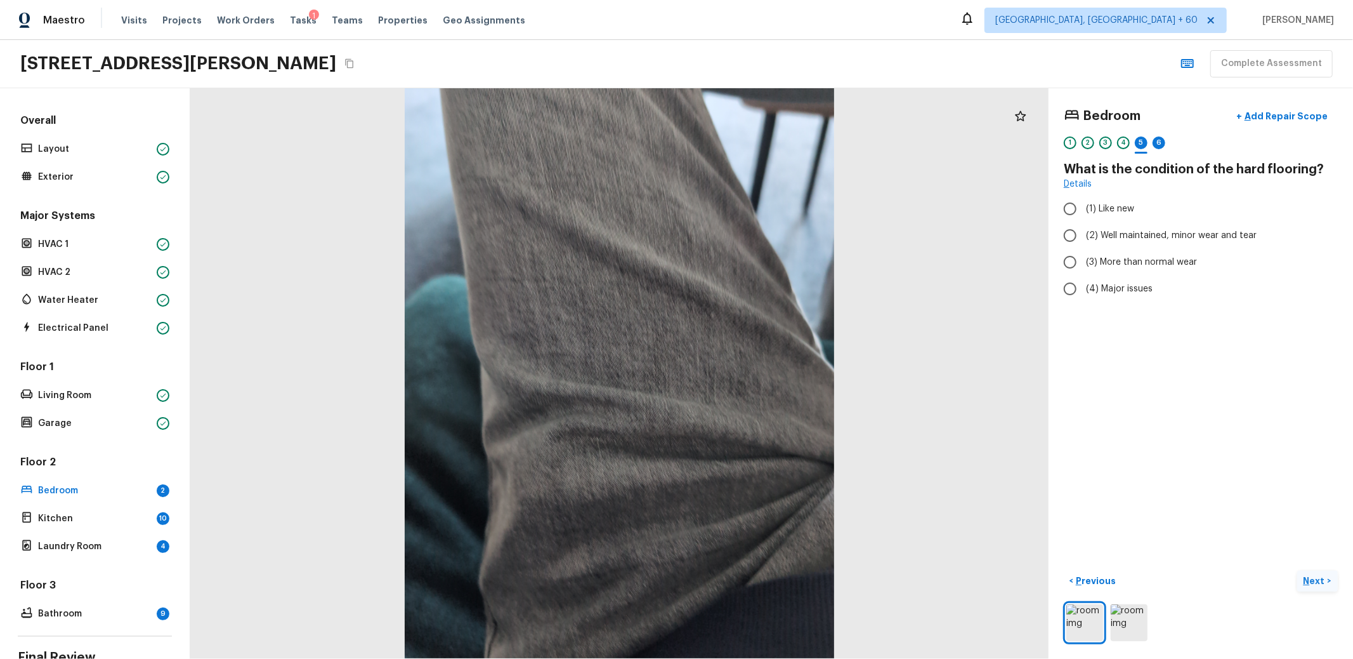
radio input "true"
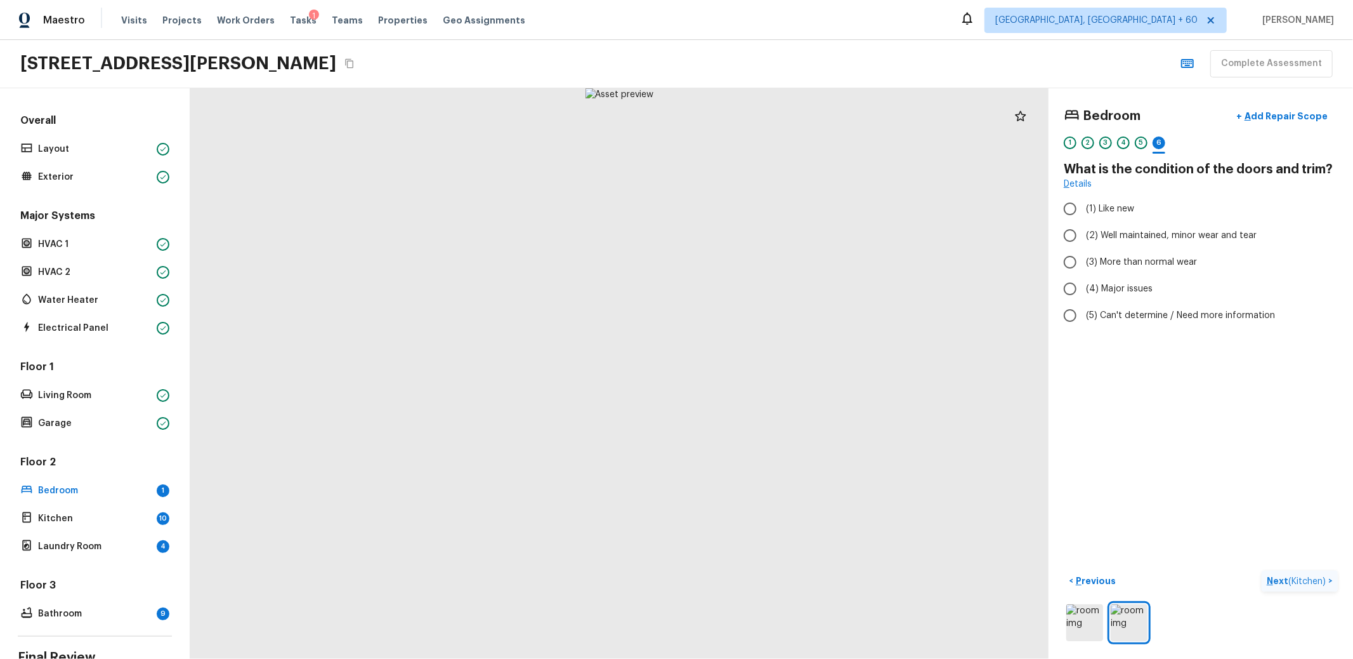
radio input "true"
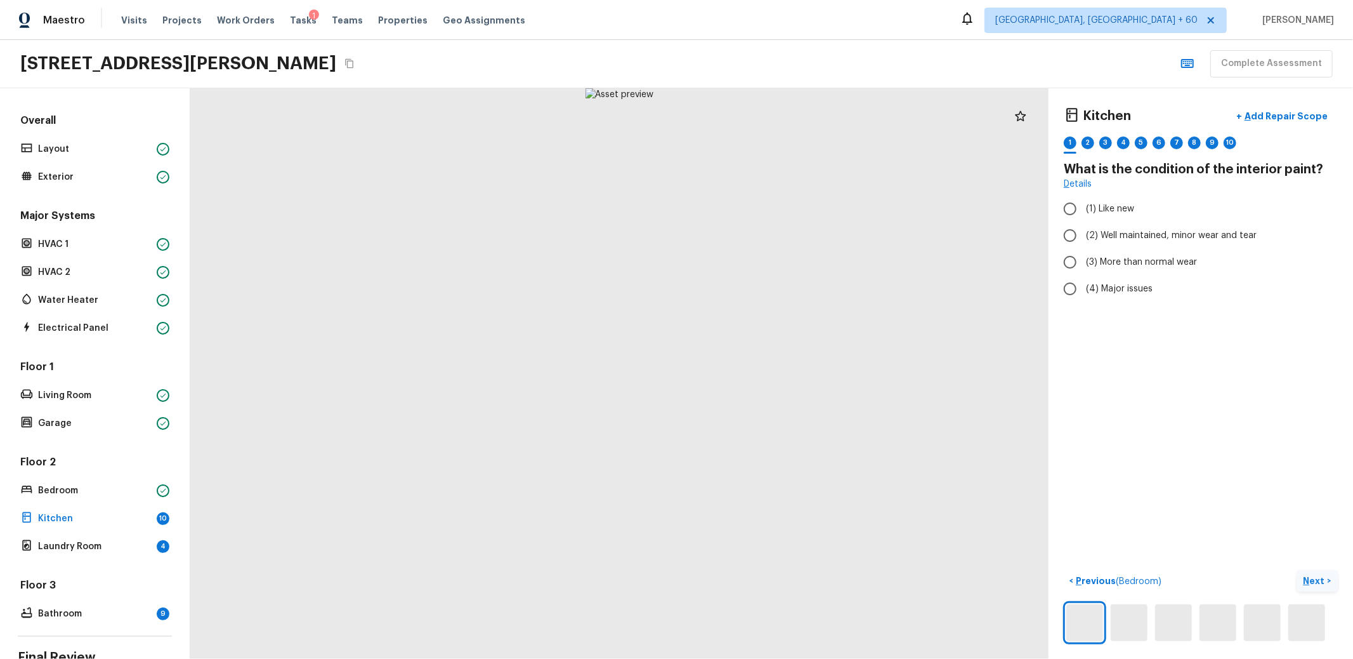
radio input "true"
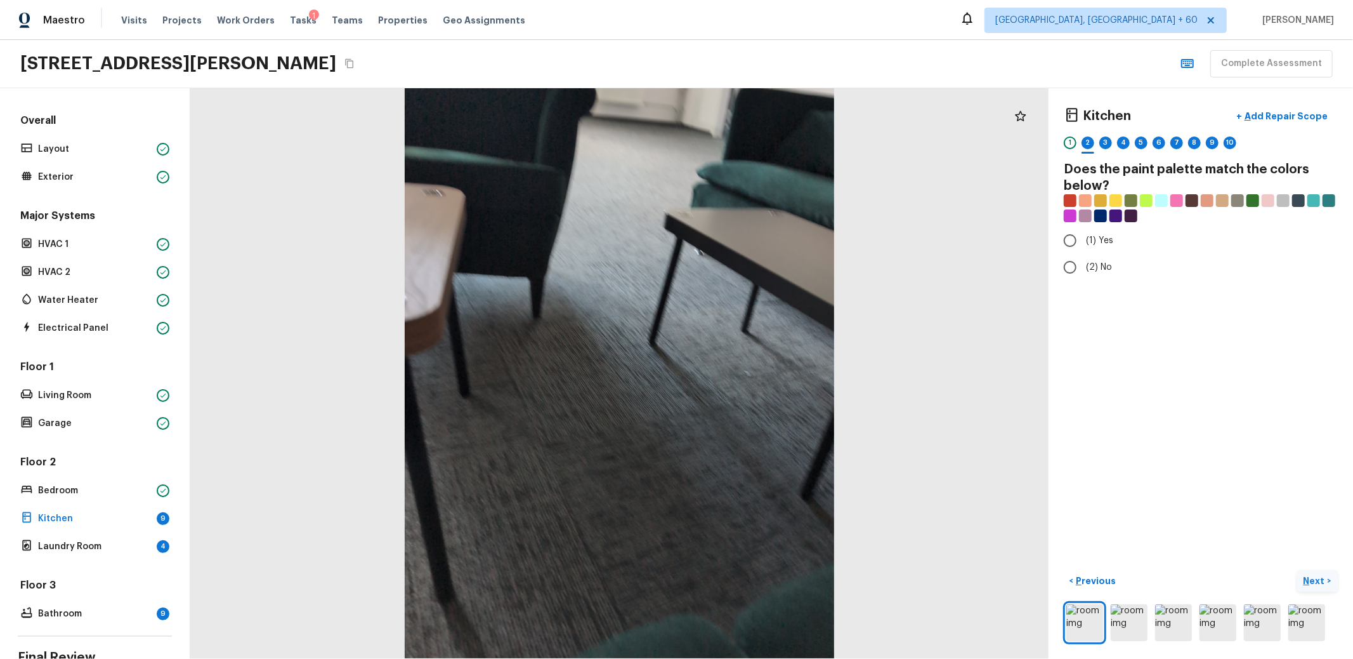
radio input "true"
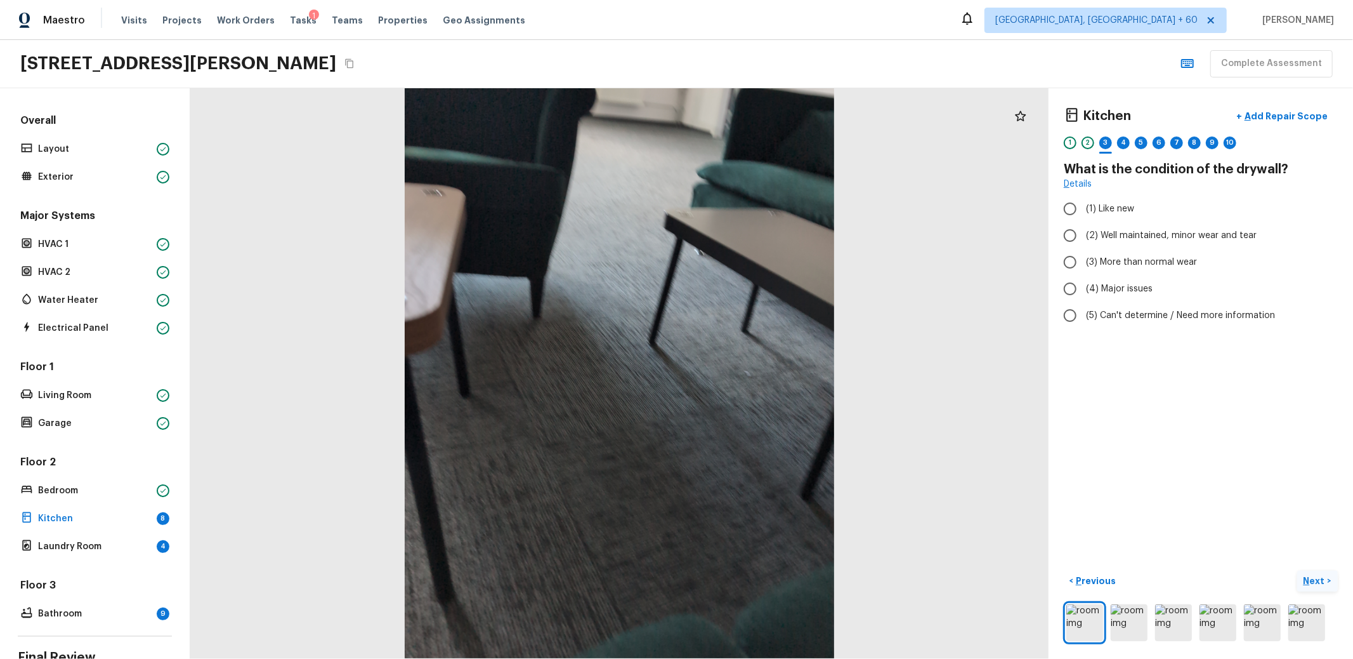
radio input "true"
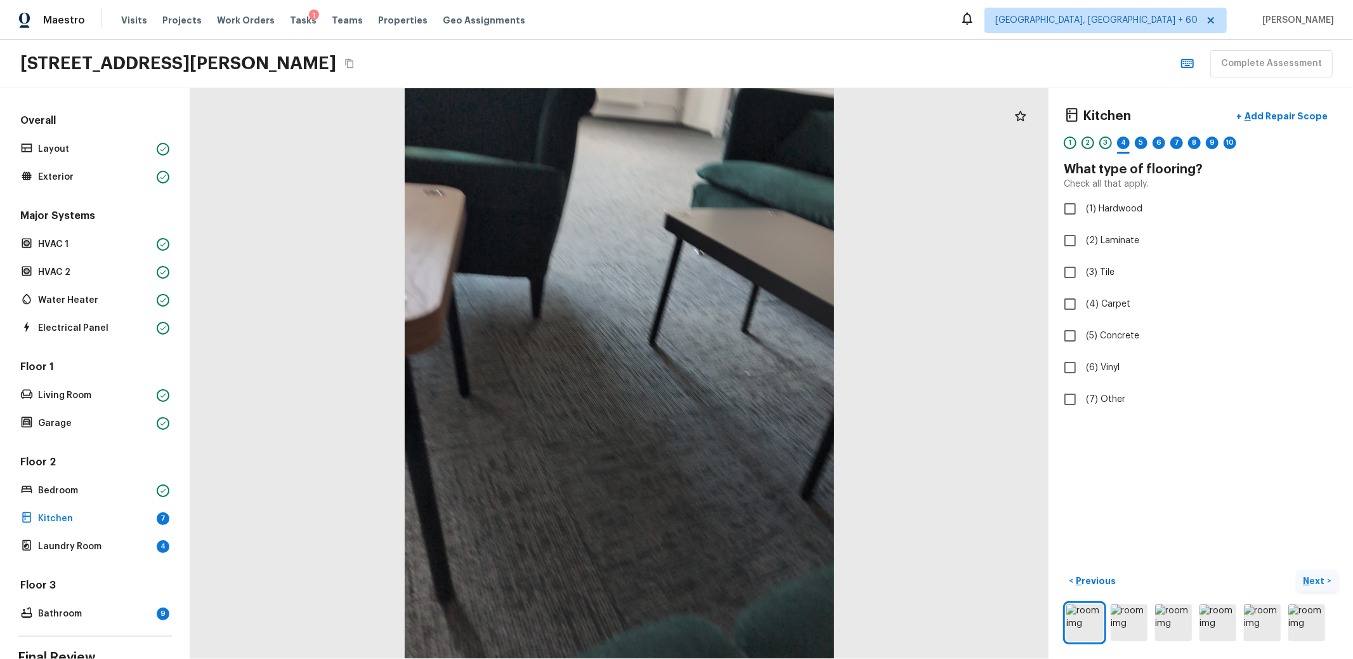
checkbox input "true"
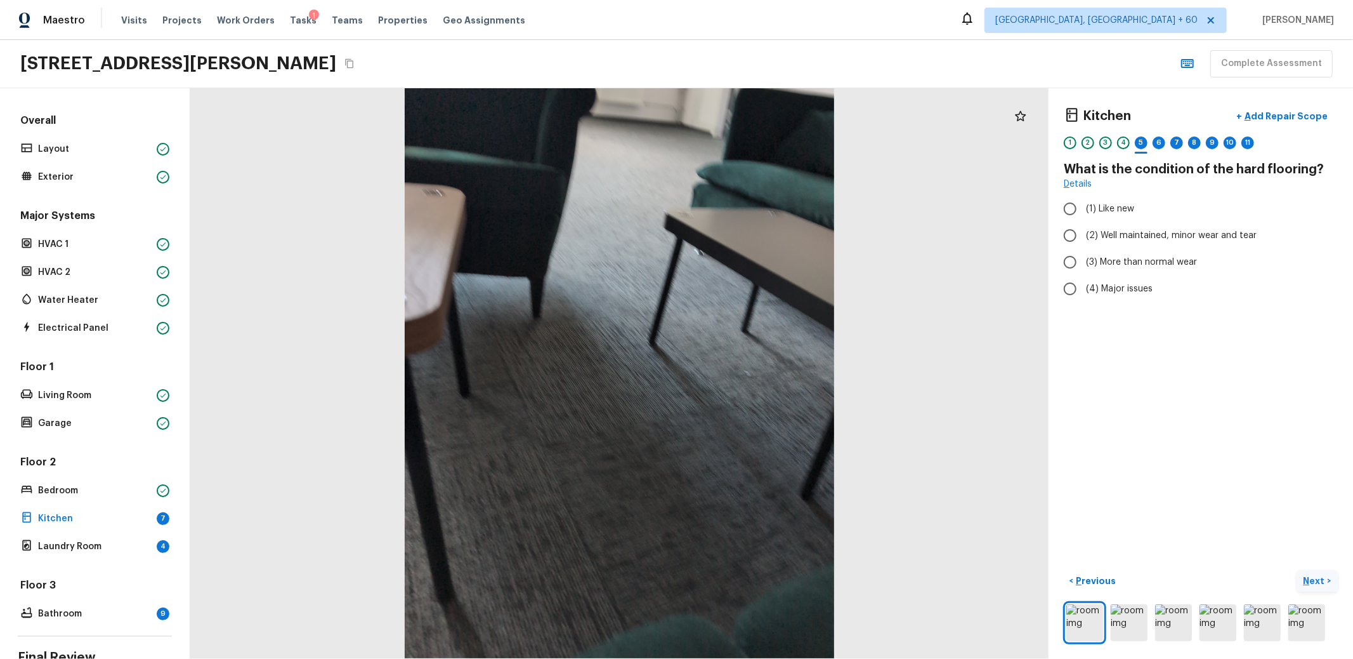
radio input "true"
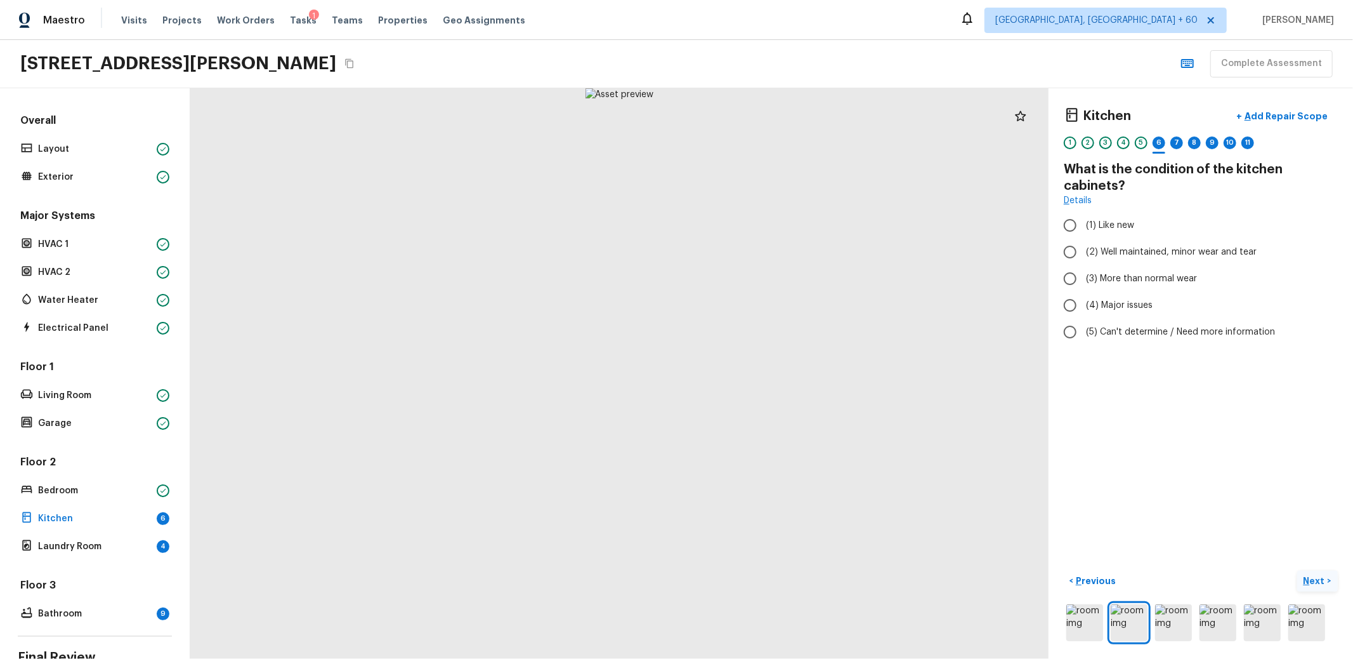
radio input "true"
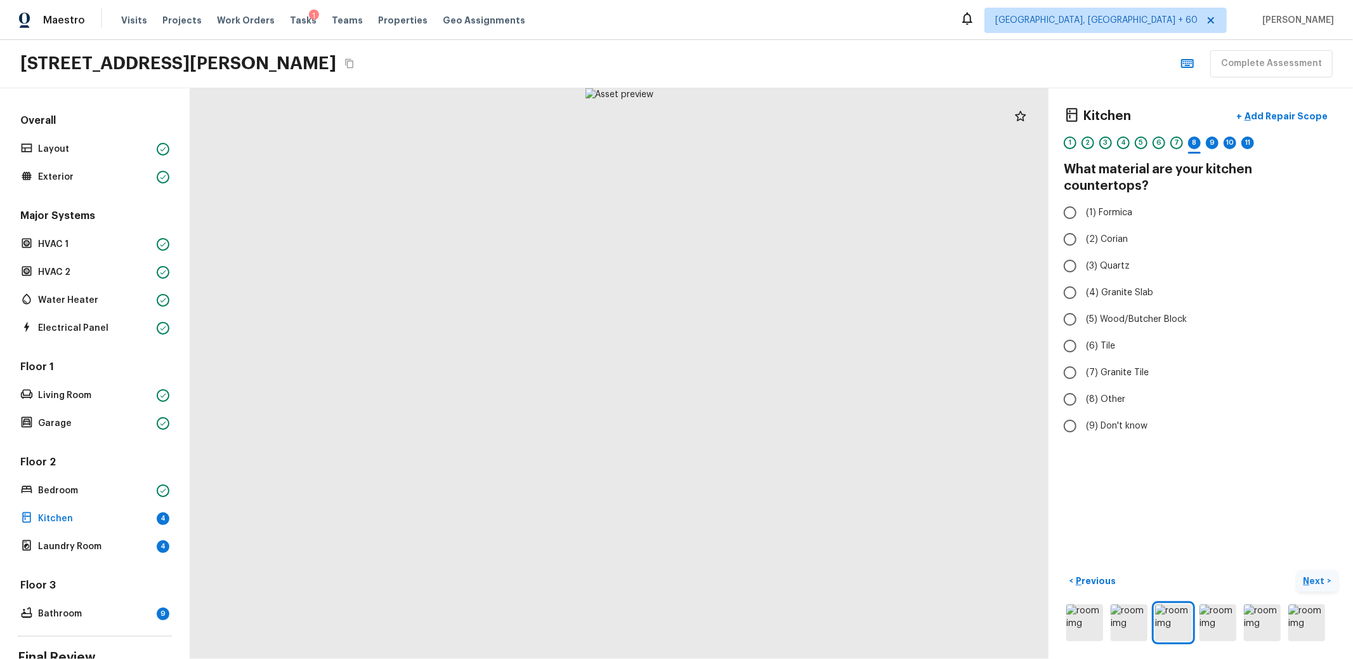
radio input "true"
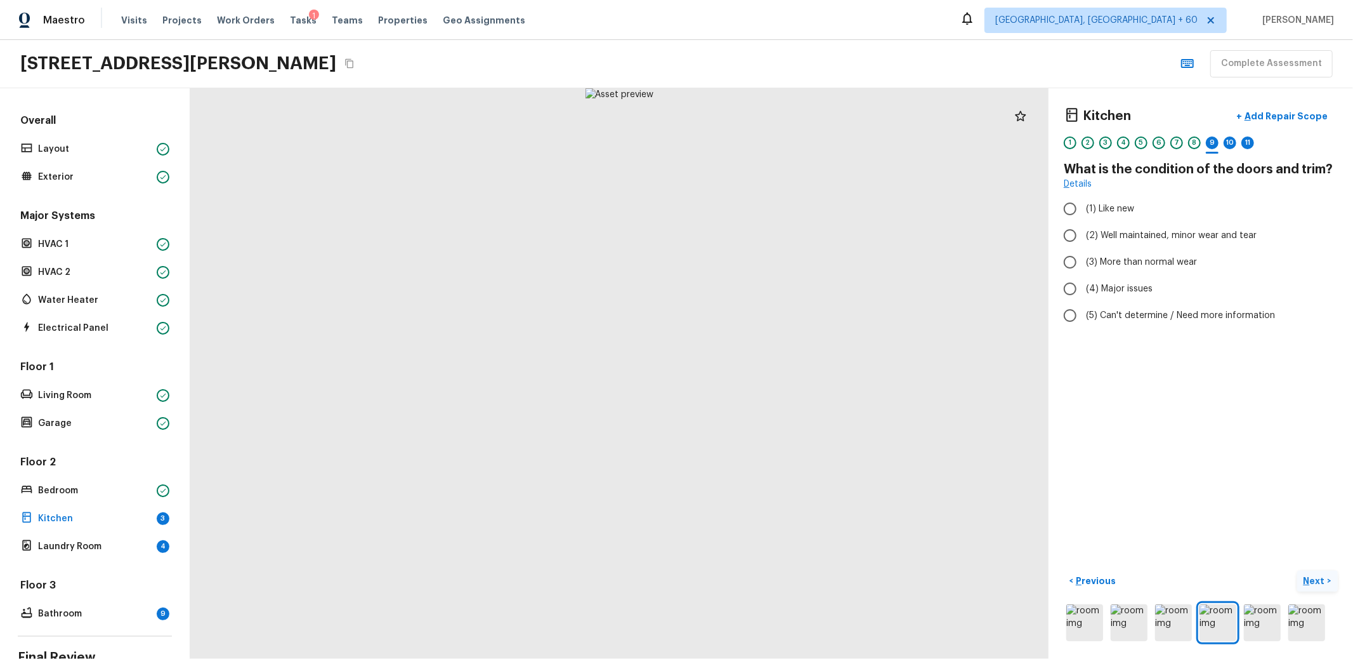
radio input "true"
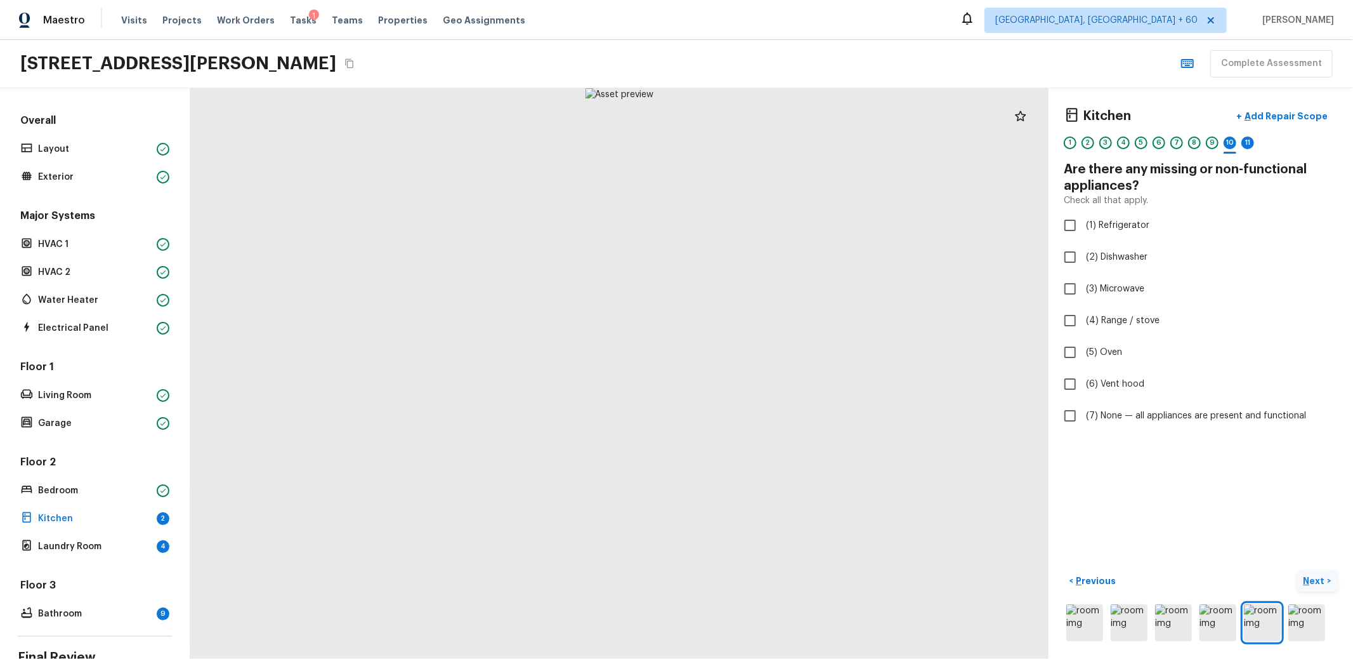
checkbox input "true"
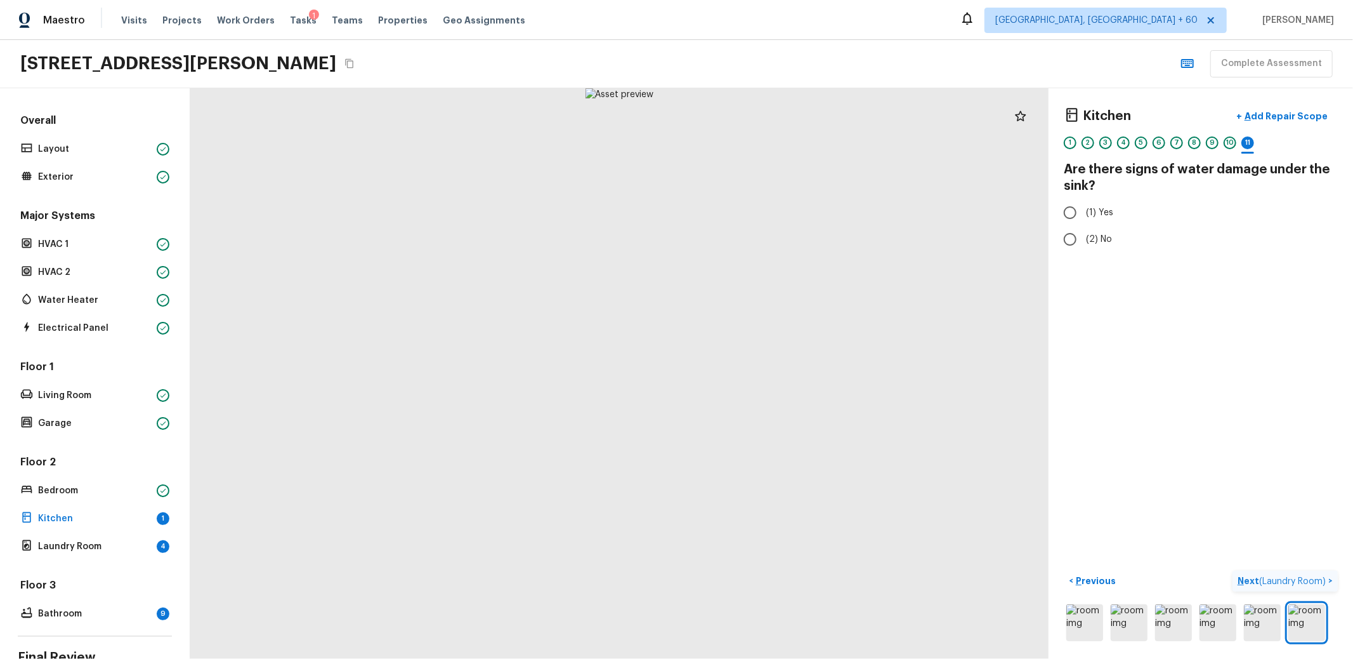
radio input "true"
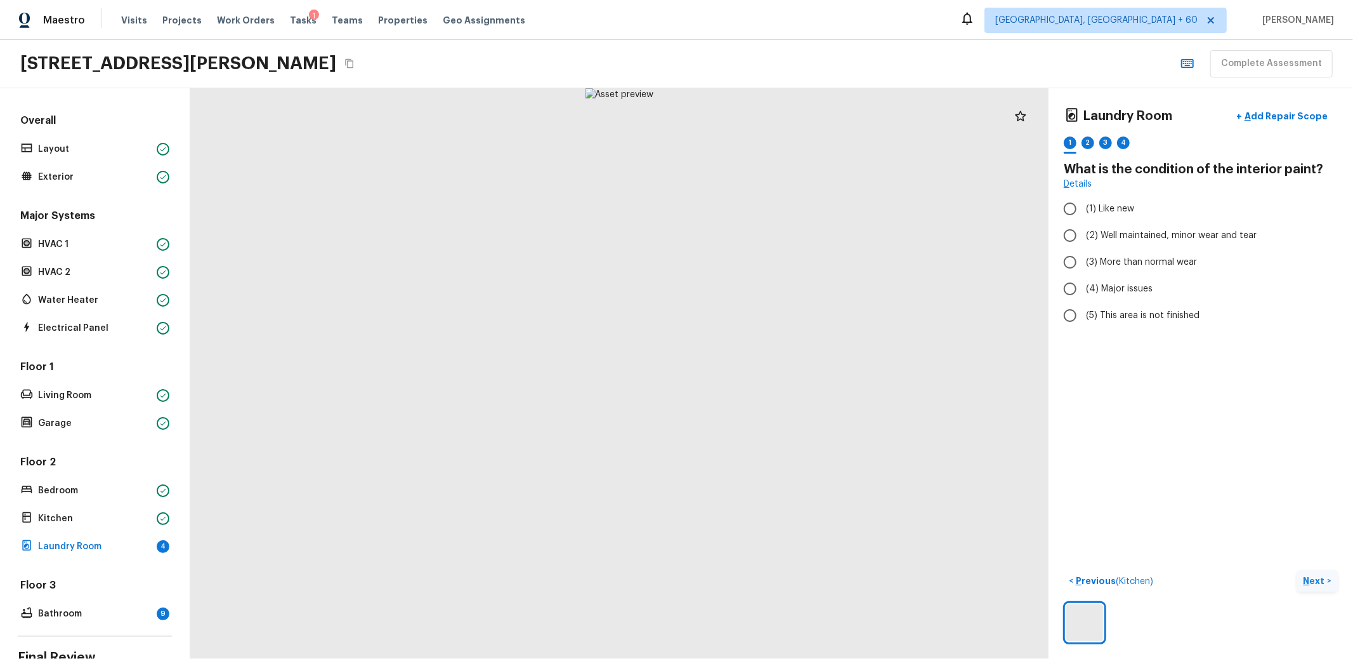
radio input "true"
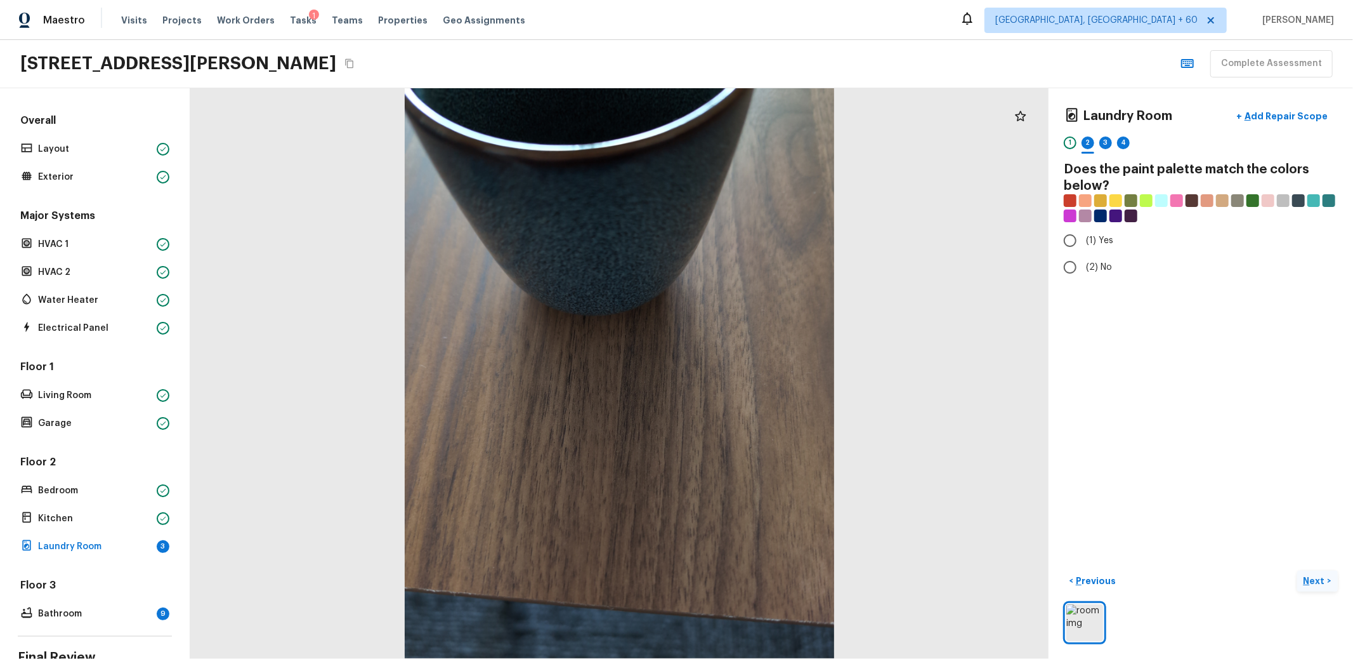
radio input "true"
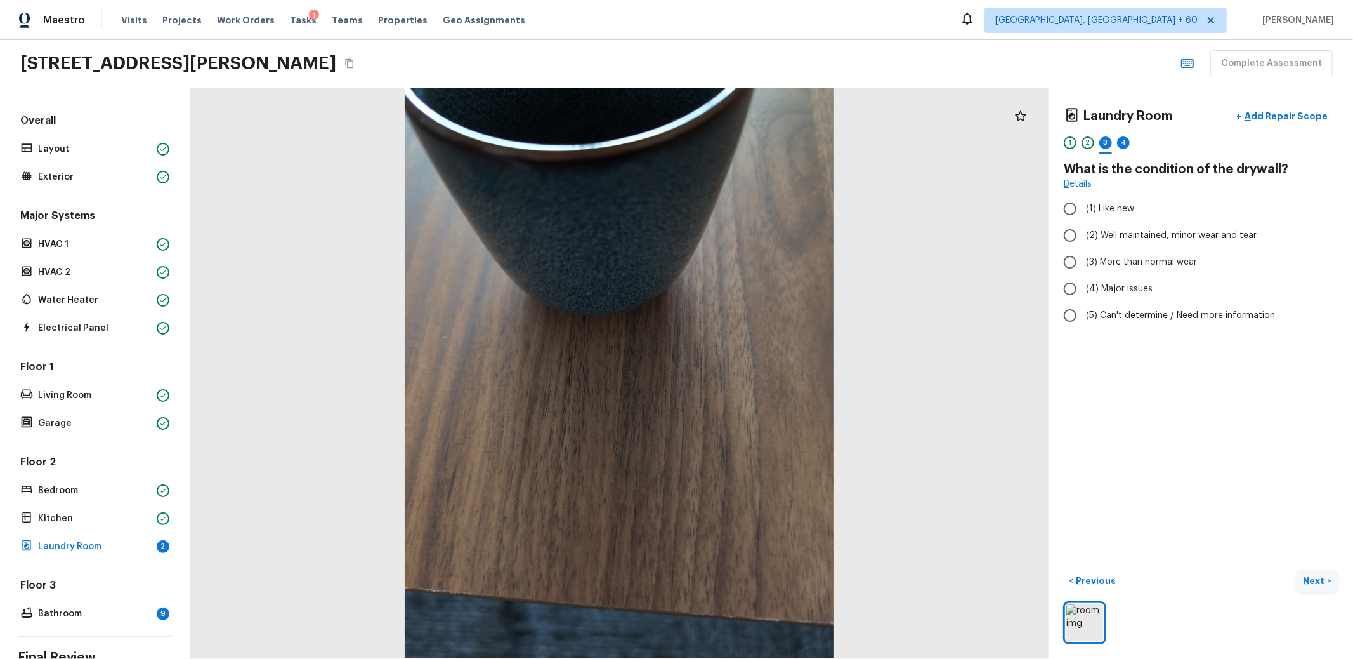
radio input "true"
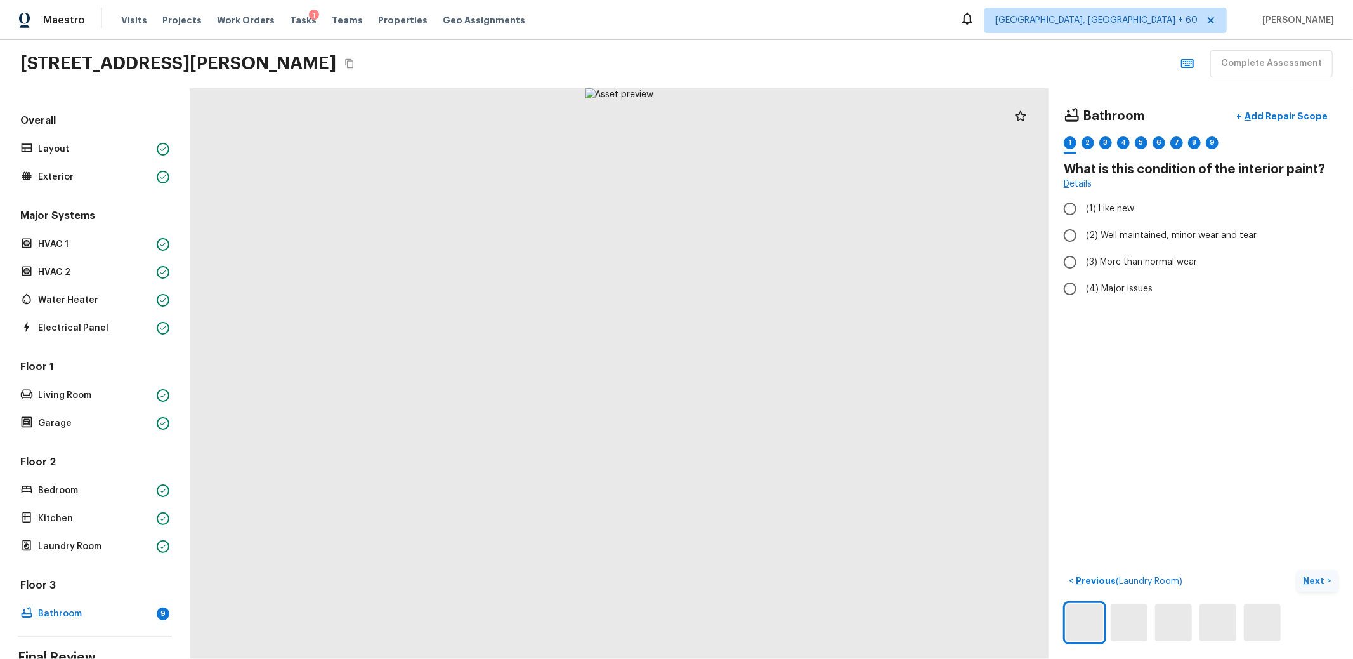
radio input "true"
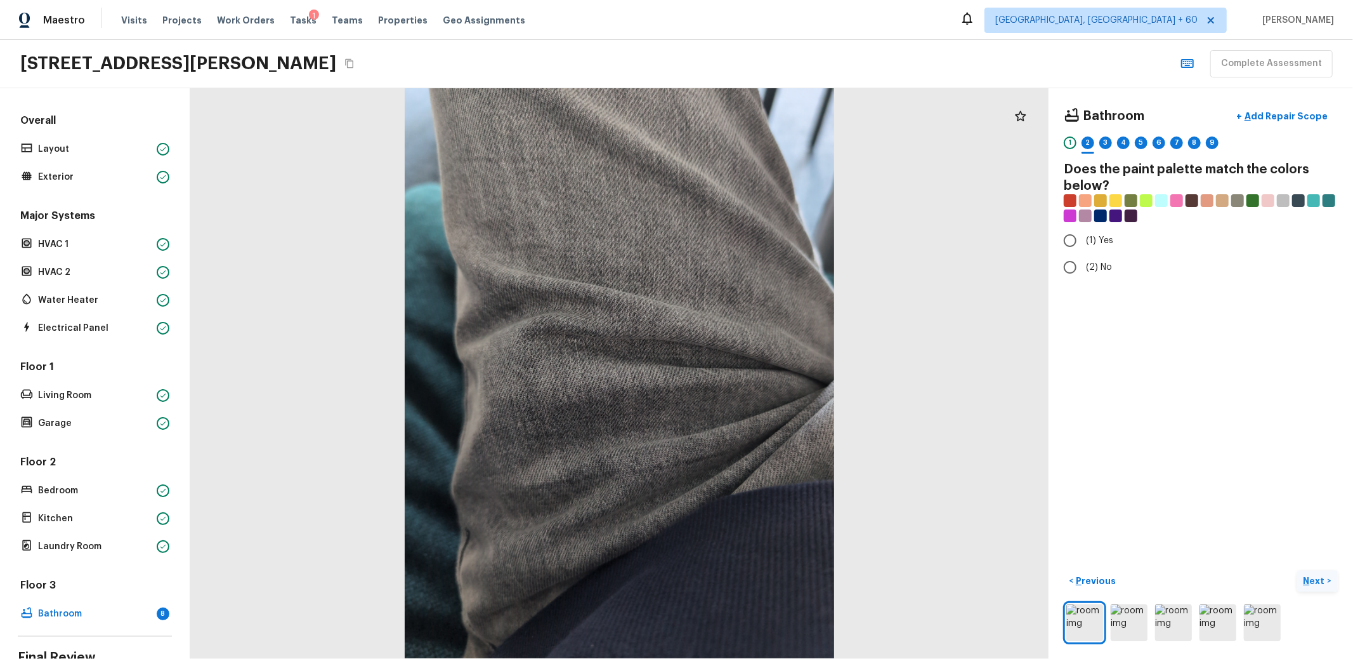
radio input "true"
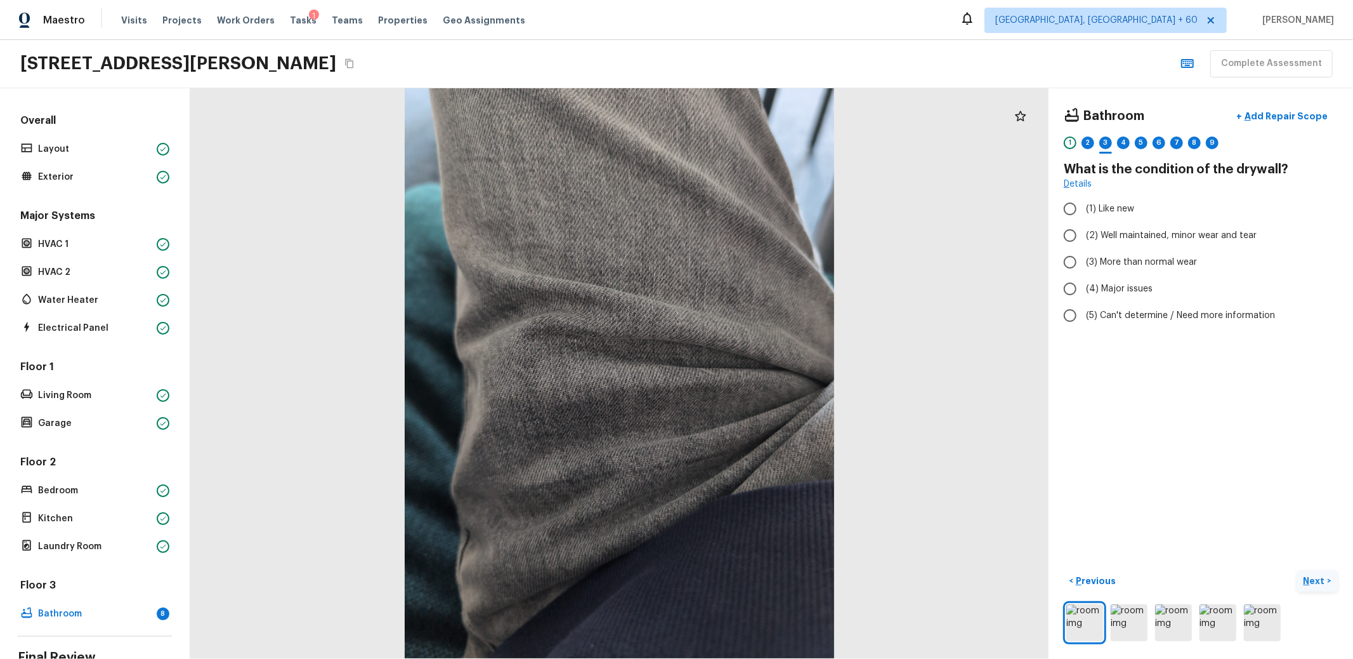
radio input "true"
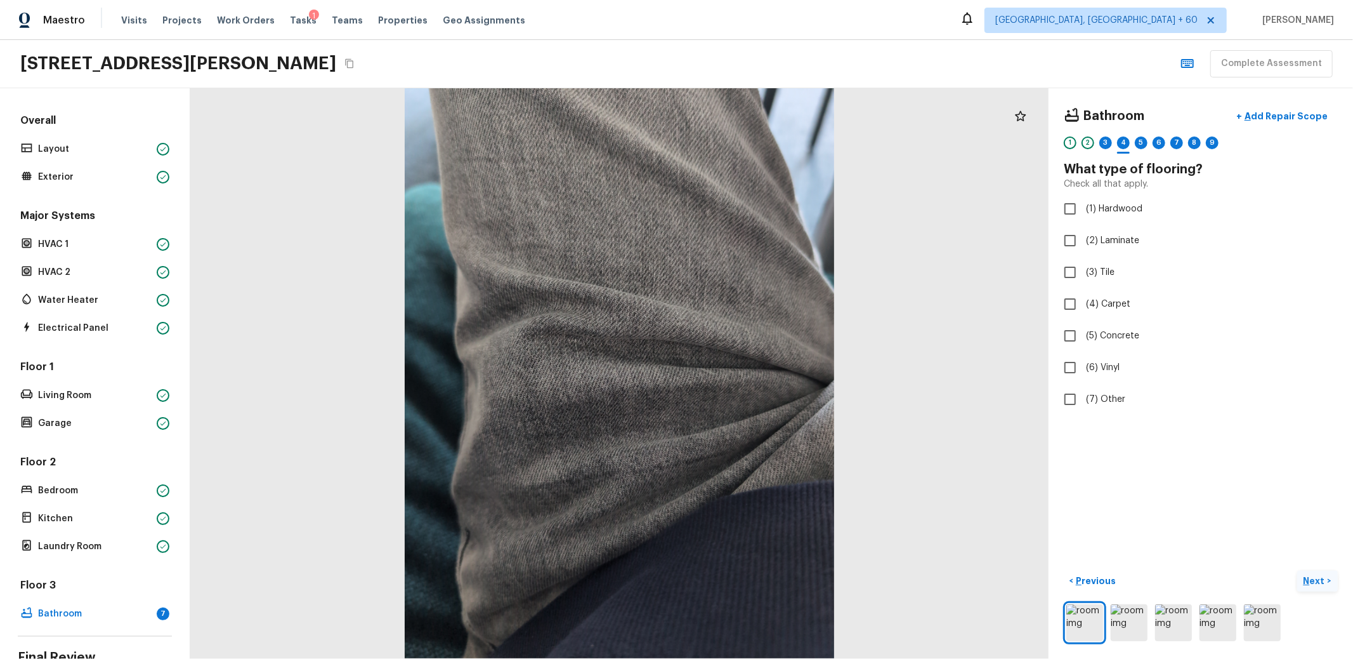
checkbox input "true"
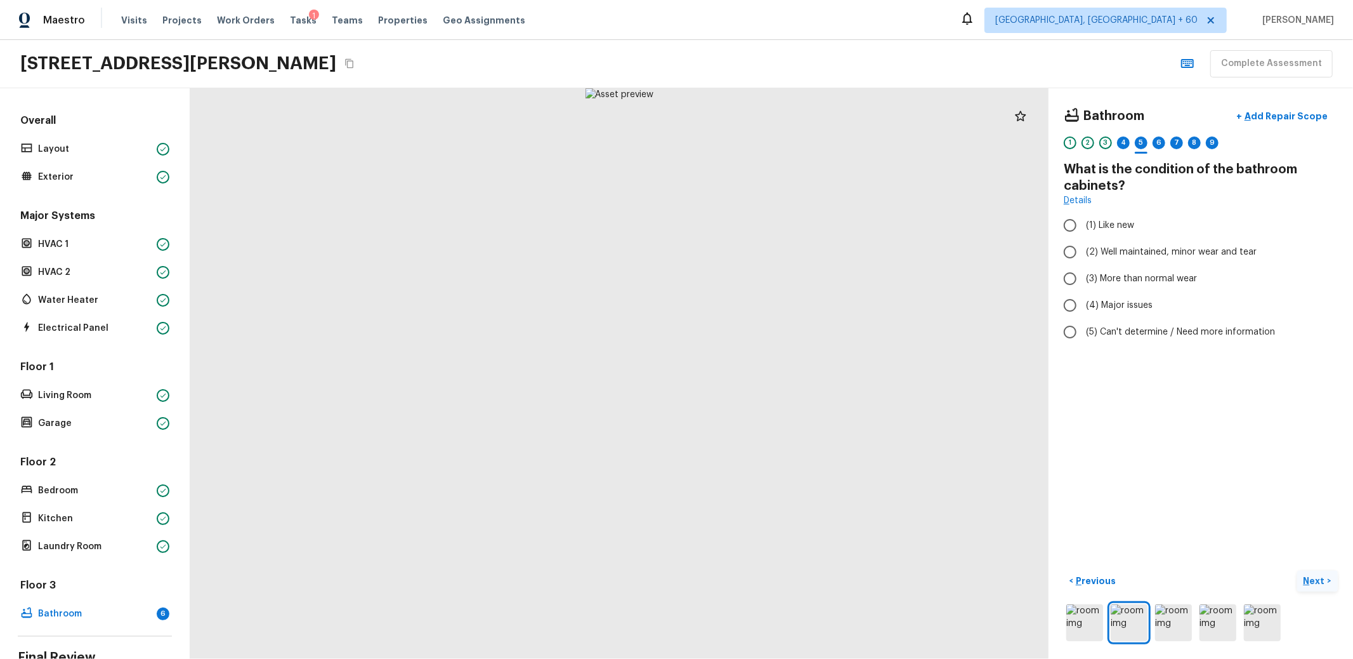
radio input "true"
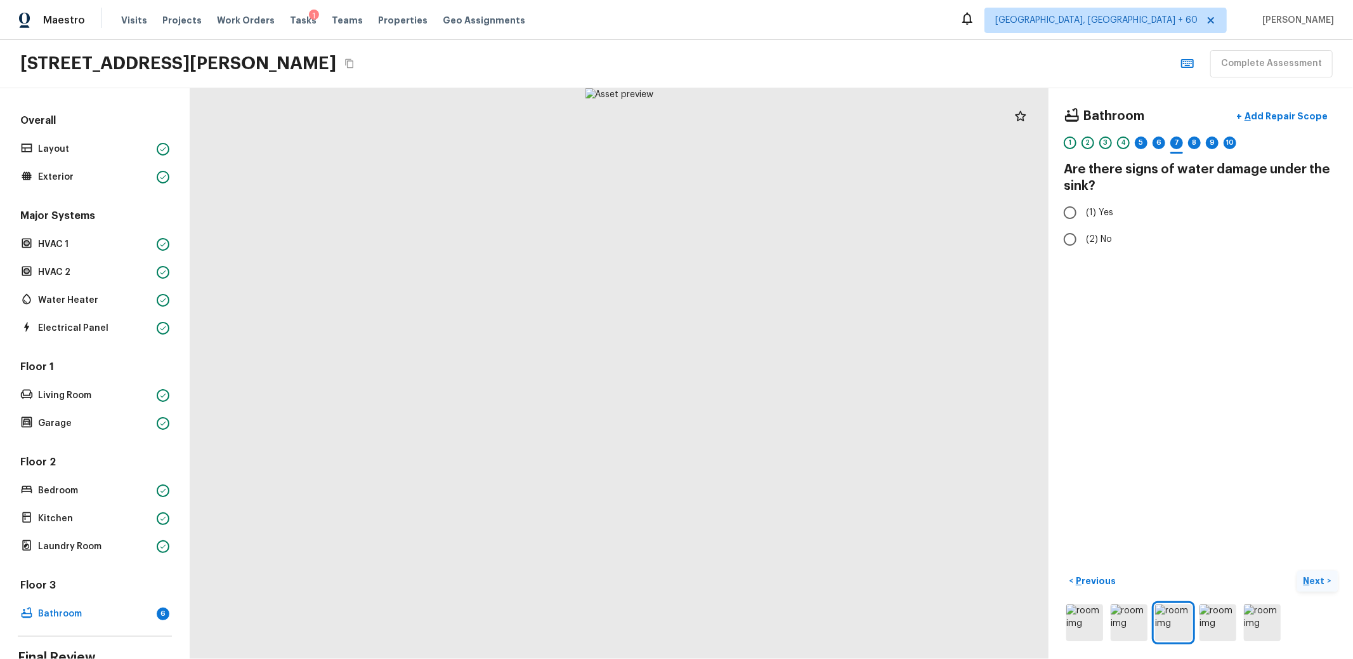
radio input "true"
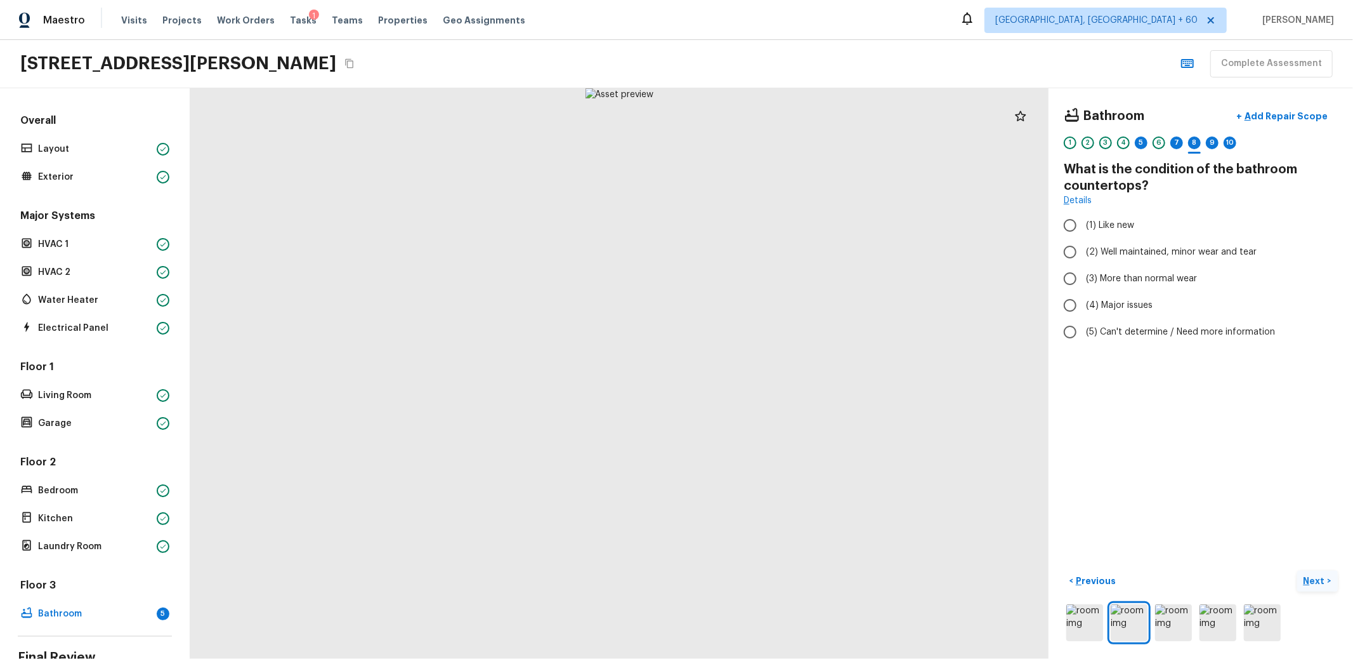
radio input "true"
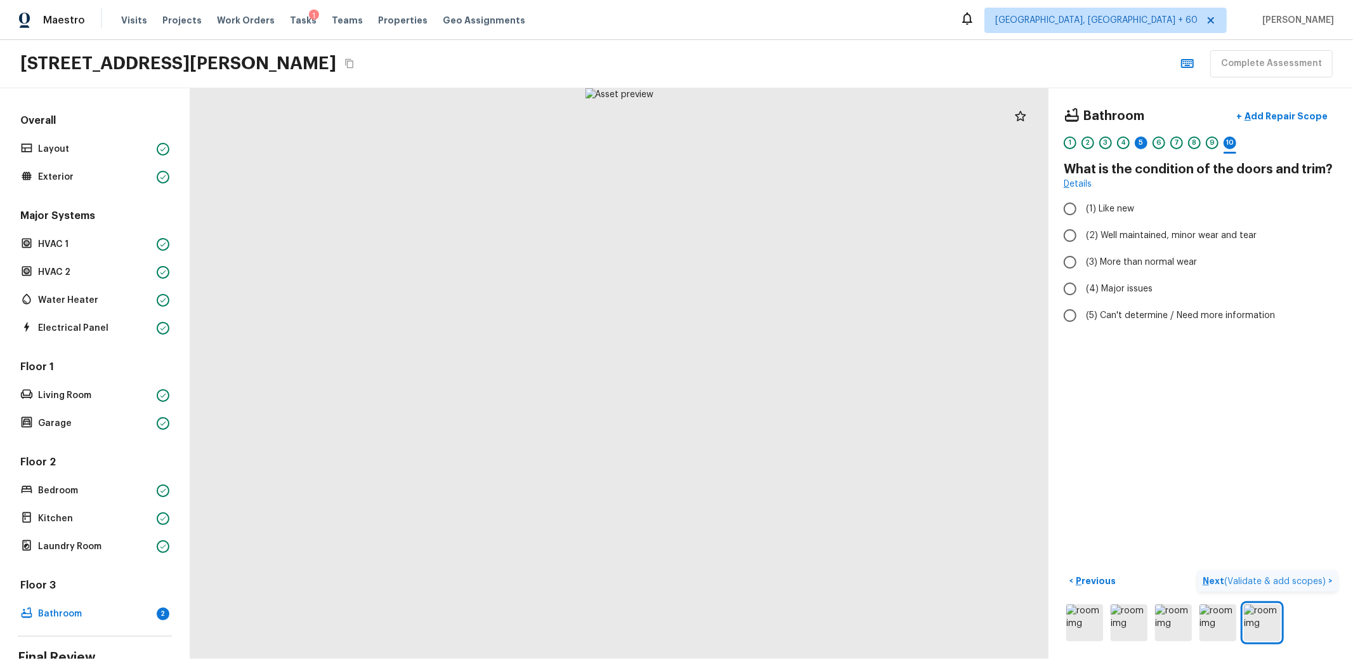
radio input "true"
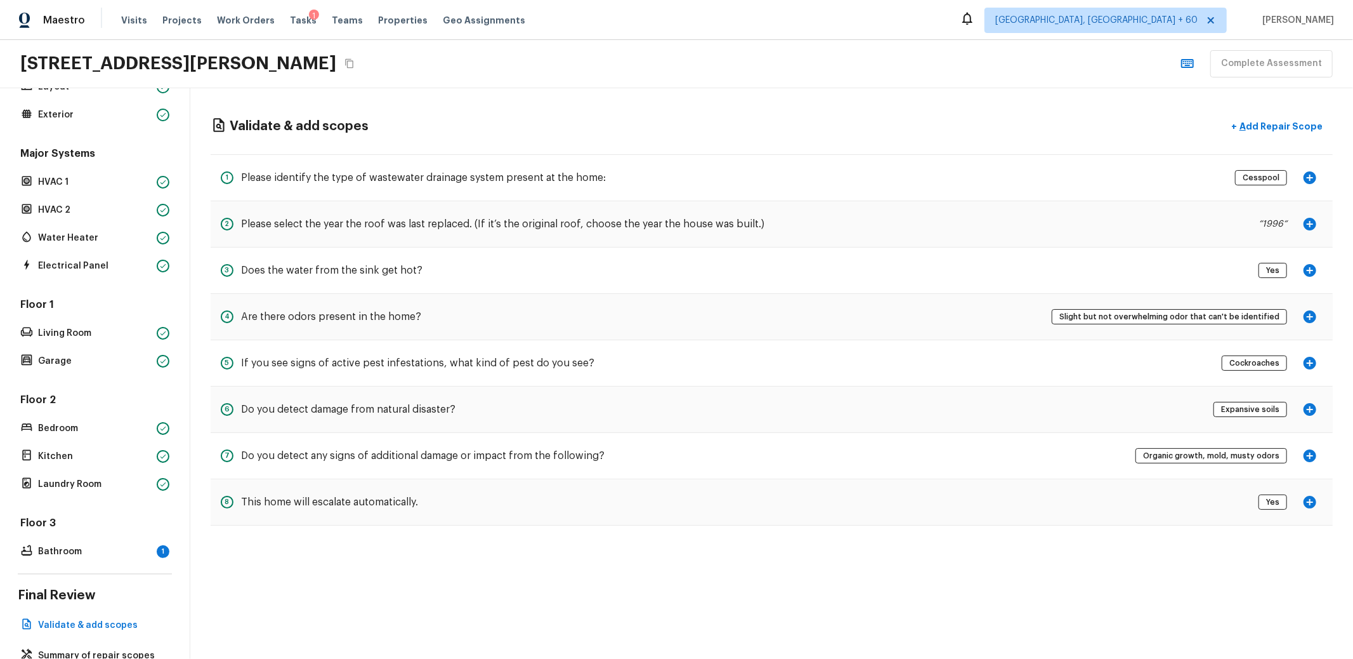
scroll to position [103, 0]
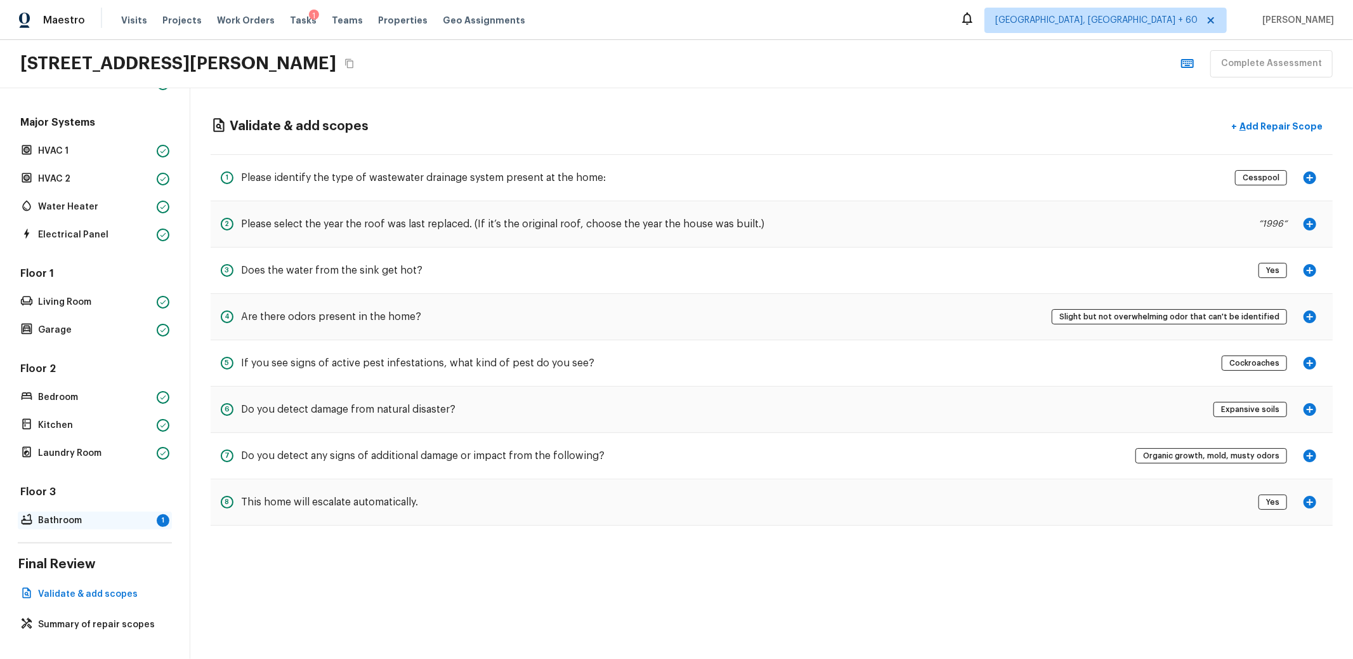
click at [57, 514] on p "Bathroom" at bounding box center [95, 520] width 114 height 13
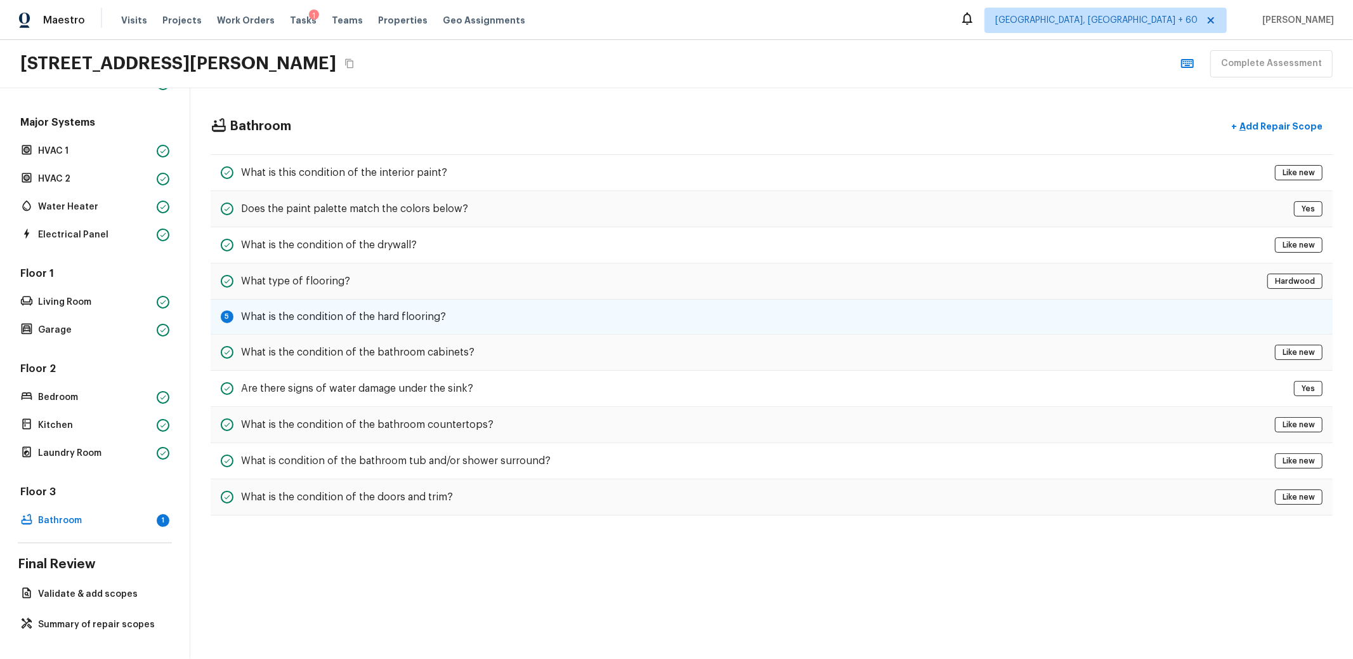
click at [309, 312] on h5 "What is the condition of the hard flooring?" at bounding box center [343, 317] width 205 height 14
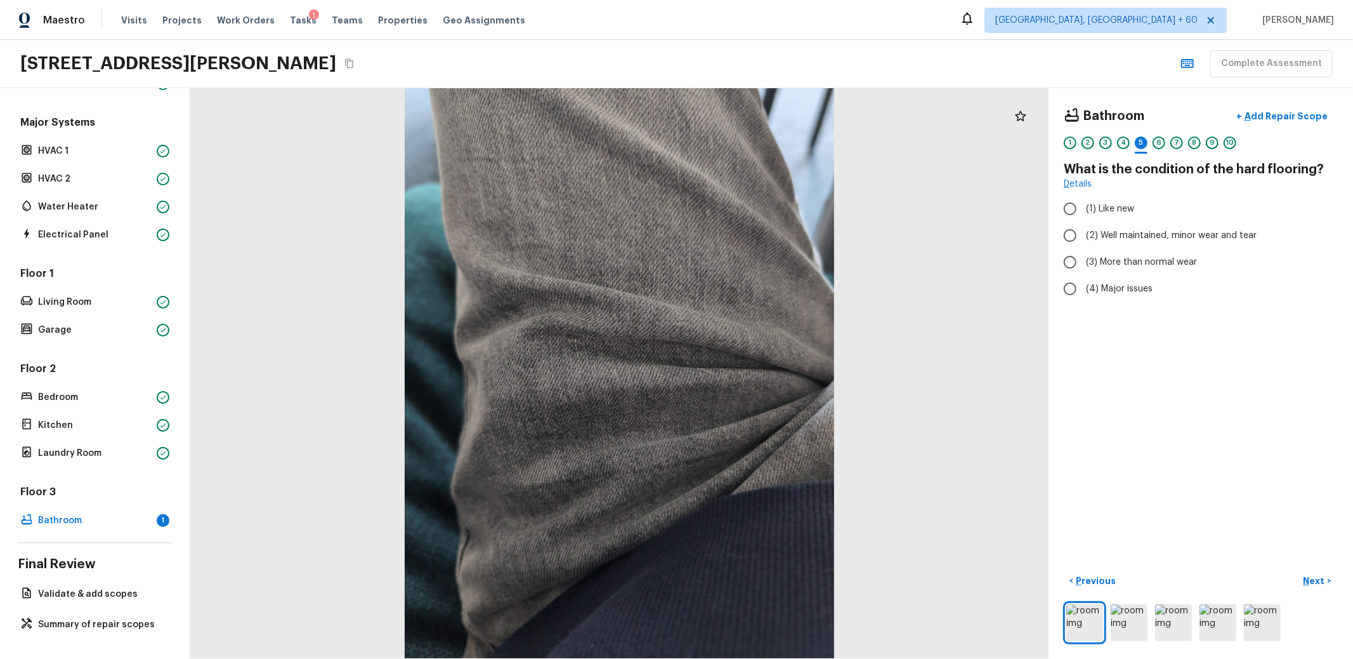
radio input "true"
click at [942, 325] on div at bounding box center [619, 373] width 858 height 570
click at [344, 65] on icon "Copy Address" at bounding box center [349, 63] width 10 height 10
click at [1297, 65] on button "Complete Assessment" at bounding box center [1271, 63] width 122 height 27
